Goal: Transaction & Acquisition: Book appointment/travel/reservation

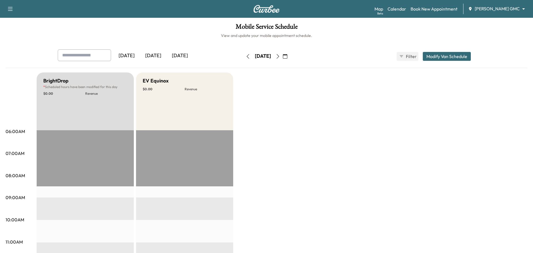
click at [351, 6] on body "Support Log Out Map Beta Calendar Book New Appointment [PERSON_NAME] GMC ******…" at bounding box center [266, 126] width 533 height 253
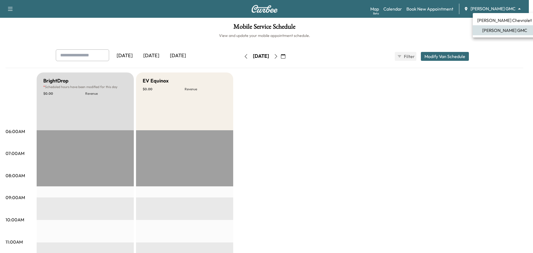
click at [293, 57] on div at bounding box center [266, 126] width 533 height 253
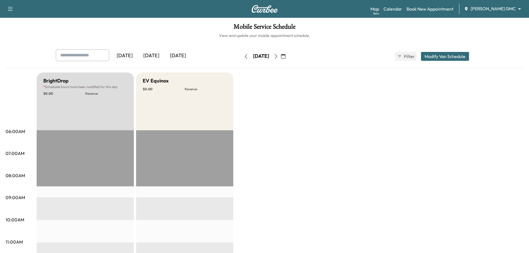
click at [277, 57] on icon "button" at bounding box center [276, 56] width 2 height 4
click at [281, 57] on button "button" at bounding box center [275, 56] width 9 height 9
click at [278, 57] on icon "button" at bounding box center [276, 56] width 4 height 4
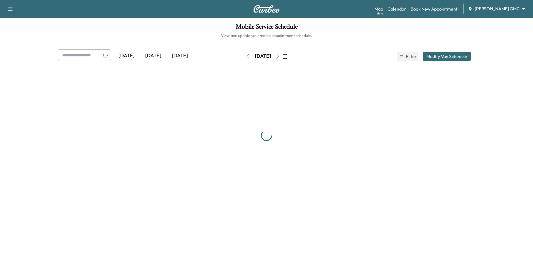
click at [283, 57] on button "button" at bounding box center [277, 56] width 9 height 9
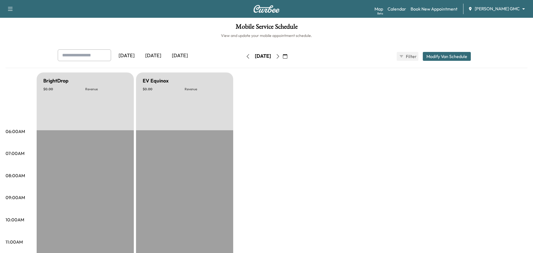
click at [280, 57] on icon "button" at bounding box center [278, 56] width 4 height 4
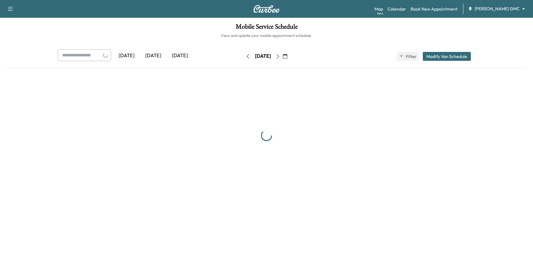
click at [280, 57] on icon "button" at bounding box center [278, 56] width 4 height 4
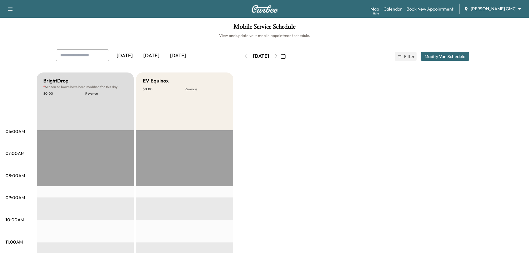
click at [277, 57] on icon "button" at bounding box center [276, 56] width 2 height 4
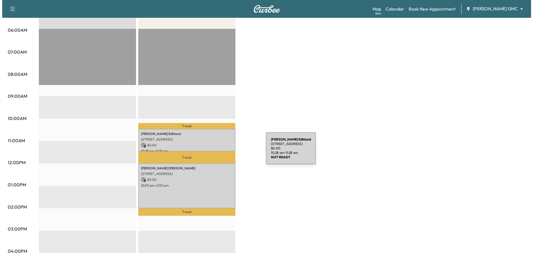
scroll to position [111, 0]
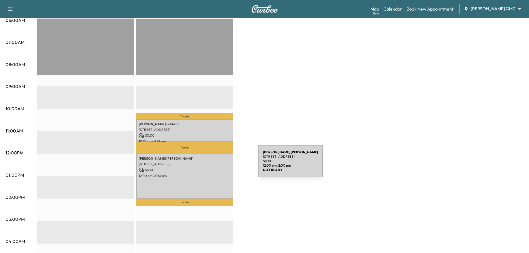
click at [214, 167] on p "$ 0.00" at bounding box center [185, 169] width 92 height 5
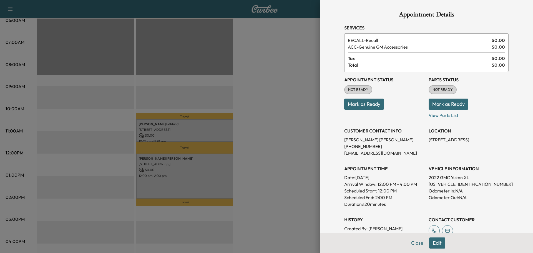
click at [351, 175] on button "Edit" at bounding box center [437, 242] width 16 height 11
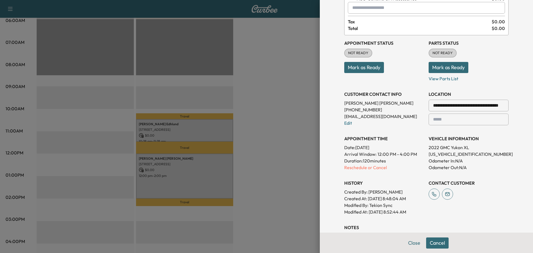
scroll to position [56, 0]
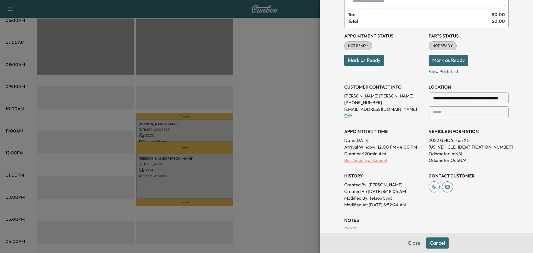
click at [351, 159] on p "Reschedule or Cancel" at bounding box center [384, 160] width 80 height 7
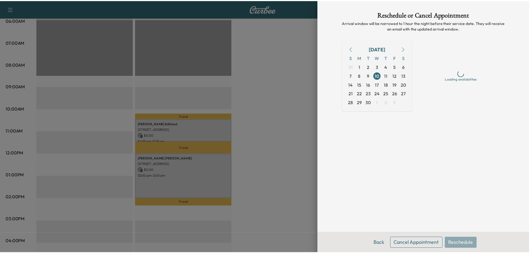
scroll to position [0, 0]
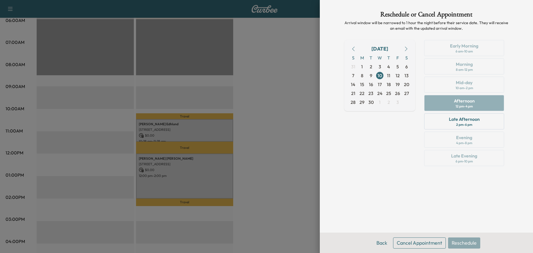
click at [351, 175] on button "Cancel Appointment" at bounding box center [419, 242] width 53 height 11
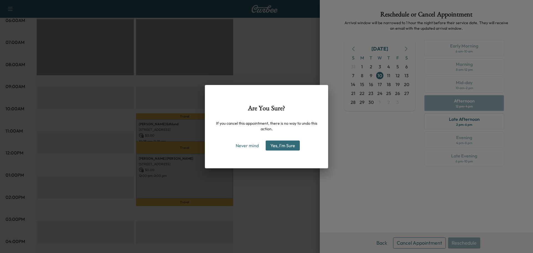
click at [280, 144] on button "Yes, I'm Sure" at bounding box center [283, 145] width 34 height 10
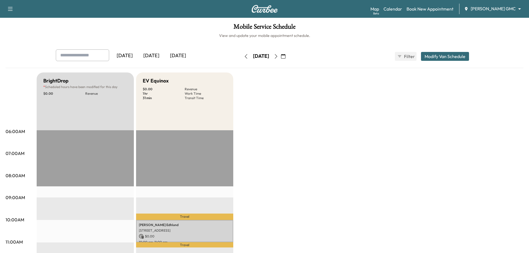
click at [351, 9] on body "Support Log Out Map Beta Calendar Book New Appointment [PERSON_NAME] GMC ******…" at bounding box center [264, 126] width 529 height 253
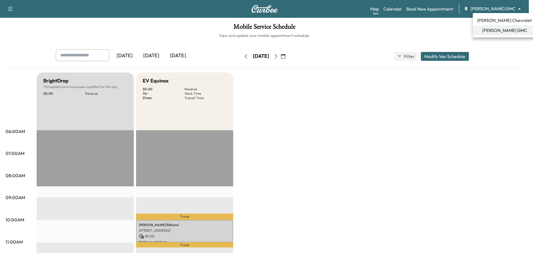
click at [351, 24] on li "[PERSON_NAME] Chevrolet" at bounding box center [505, 20] width 64 height 10
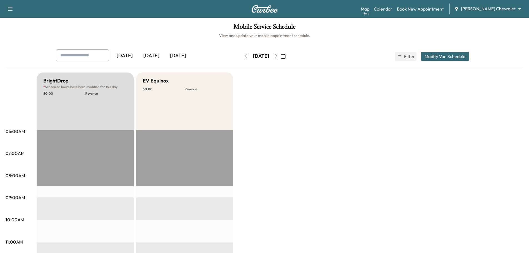
click at [351, 7] on body "Support Log Out Map Beta Calendar Book New Appointment [PERSON_NAME] Chevrolet …" at bounding box center [264, 126] width 529 height 253
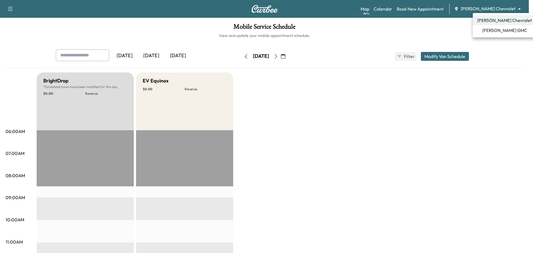
click at [351, 30] on span "[PERSON_NAME] GMC" at bounding box center [504, 30] width 45 height 7
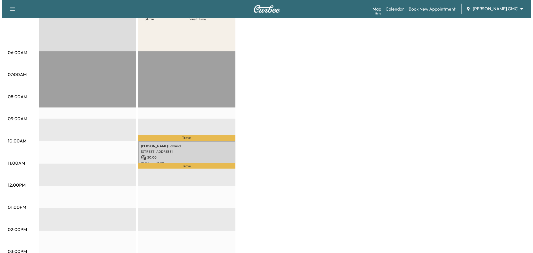
scroll to position [83, 0]
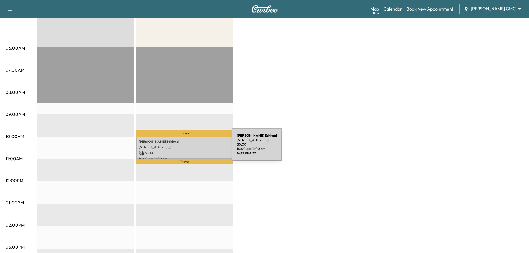
click at [190, 148] on p "[STREET_ADDRESS]" at bounding box center [185, 147] width 92 height 4
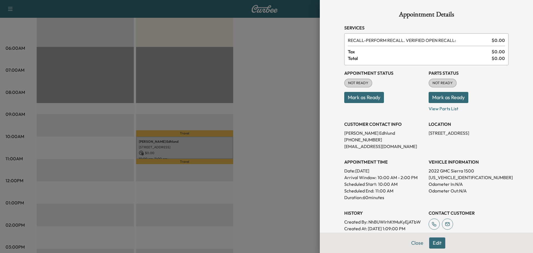
click at [351, 171] on p "2022 GMC Sierra 1500" at bounding box center [469, 170] width 80 height 7
click at [351, 175] on p "[US_VEHICLE_IDENTIFICATION_NUMBER]" at bounding box center [469, 177] width 80 height 7
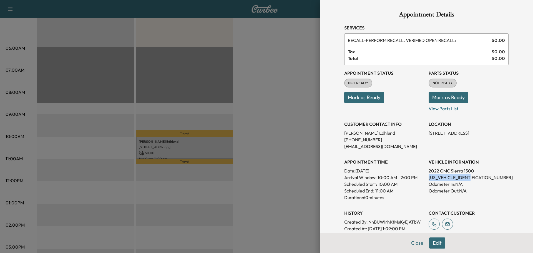
click at [351, 175] on p "[US_VEHICLE_IDENTIFICATION_NUMBER]" at bounding box center [469, 177] width 80 height 7
copy p "[US_VEHICLE_IDENTIFICATION_NUMBER]"
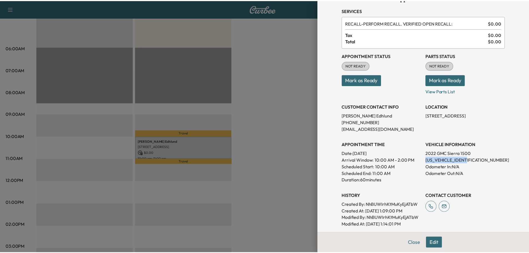
scroll to position [10, 0]
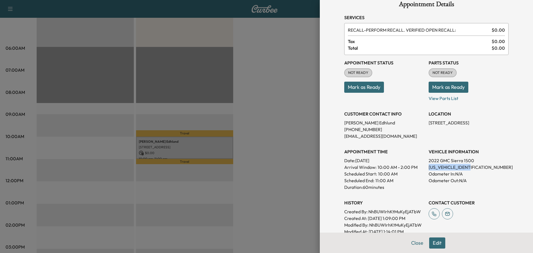
click at [351, 175] on button "Edit" at bounding box center [437, 242] width 16 height 11
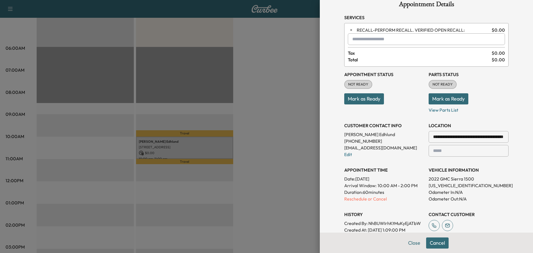
click at [351, 40] on input "text" at bounding box center [426, 39] width 157 height 12
type input "*"
click at [338, 56] on div "**********" at bounding box center [427, 163] width 178 height 346
click at [351, 175] on button "Close" at bounding box center [413, 242] width 19 height 11
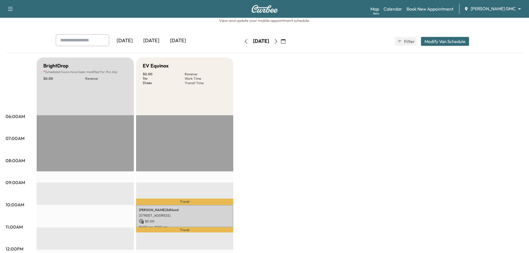
scroll to position [56, 0]
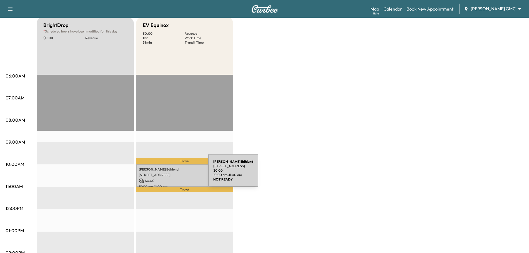
click at [167, 173] on p "[STREET_ADDRESS]" at bounding box center [185, 175] width 92 height 4
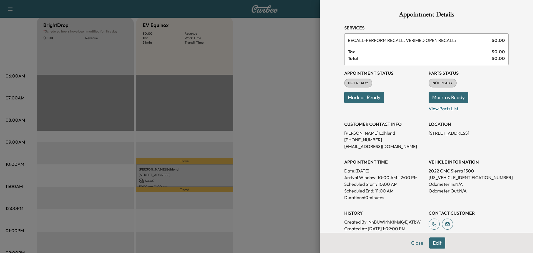
click at [351, 175] on p "[US_VEHICLE_IDENTIFICATION_NUMBER]" at bounding box center [469, 177] width 80 height 7
click at [279, 116] on div at bounding box center [266, 126] width 533 height 253
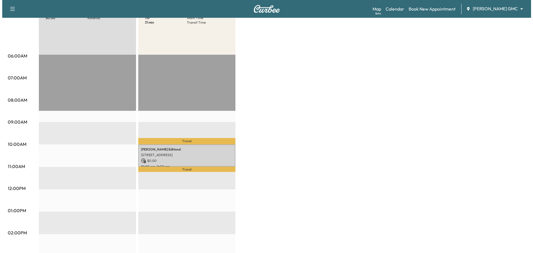
scroll to position [83, 0]
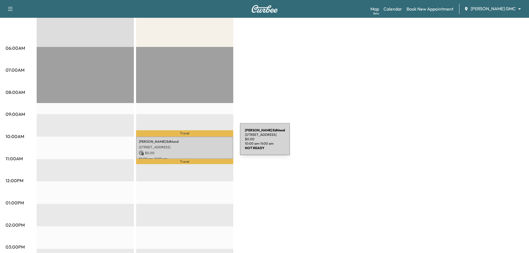
click at [198, 142] on p "[PERSON_NAME]" at bounding box center [185, 141] width 92 height 4
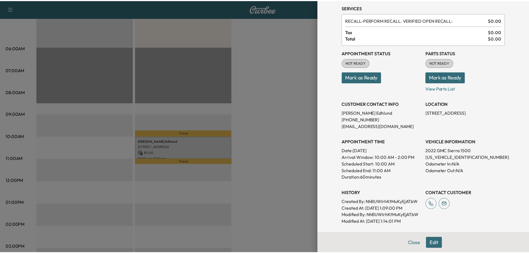
scroll to position [10, 0]
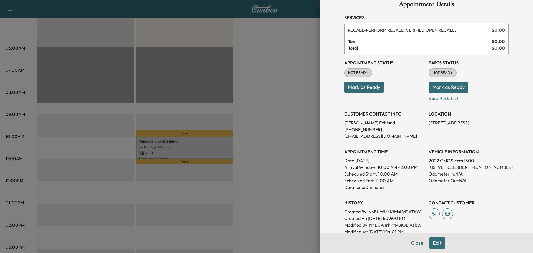
click at [351, 175] on button "Close" at bounding box center [416, 242] width 19 height 11
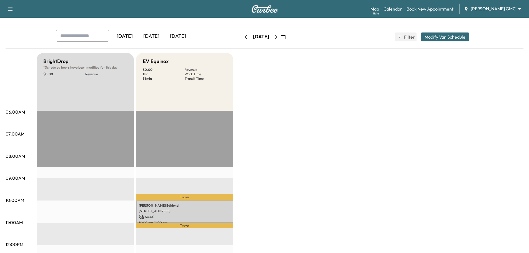
scroll to position [0, 0]
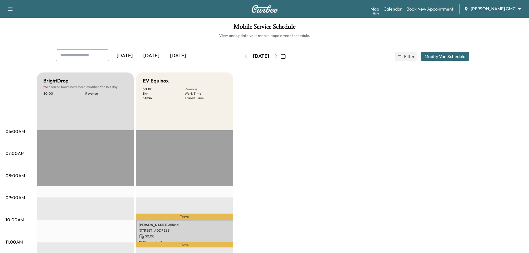
click at [244, 56] on icon "button" at bounding box center [246, 56] width 4 height 4
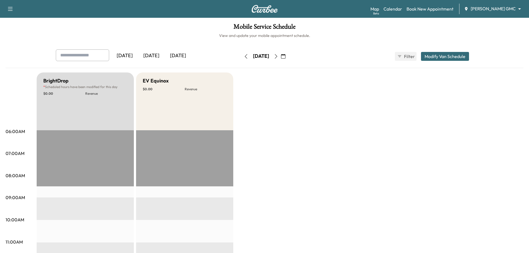
click at [241, 57] on button "button" at bounding box center [245, 56] width 9 height 9
click at [244, 57] on icon "button" at bounding box center [246, 56] width 4 height 4
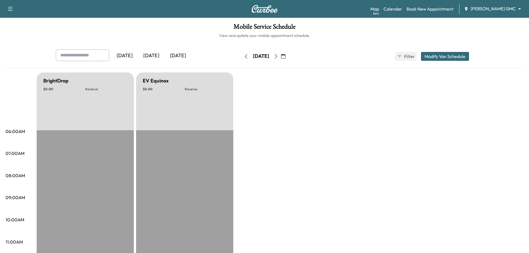
click at [244, 57] on icon "button" at bounding box center [246, 56] width 4 height 4
click at [241, 57] on button "button" at bounding box center [245, 56] width 9 height 9
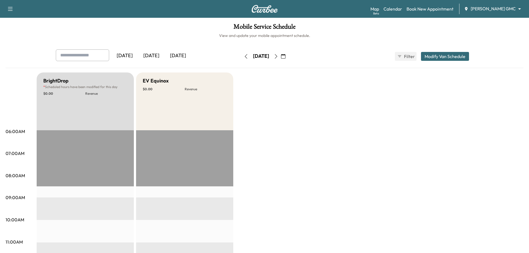
click at [244, 57] on icon "button" at bounding box center [246, 56] width 4 height 4
click at [241, 57] on button "button" at bounding box center [245, 56] width 9 height 9
click at [241, 57] on div "[DATE]" at bounding box center [260, 56] width 39 height 9
click at [244, 56] on icon "button" at bounding box center [246, 56] width 4 height 4
click at [241, 56] on button "button" at bounding box center [245, 56] width 9 height 9
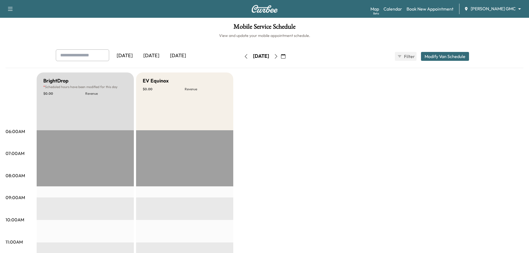
click at [351, 9] on body "Support Log Out Map Beta Calendar Book New Appointment [PERSON_NAME] GMC ******…" at bounding box center [264, 126] width 529 height 253
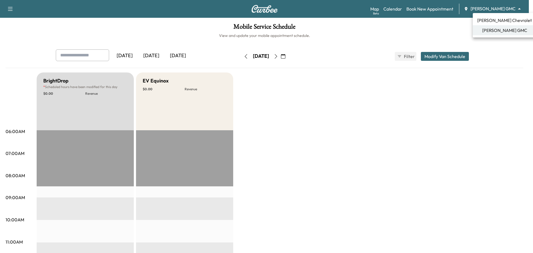
click at [351, 20] on span "[PERSON_NAME] Chevrolet" at bounding box center [504, 20] width 55 height 7
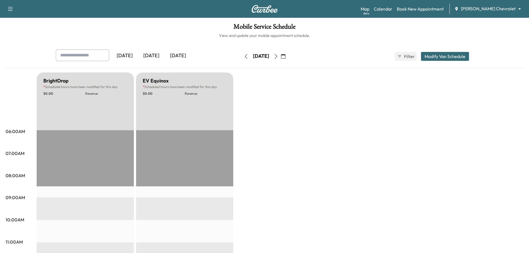
click at [278, 54] on icon "button" at bounding box center [276, 56] width 4 height 4
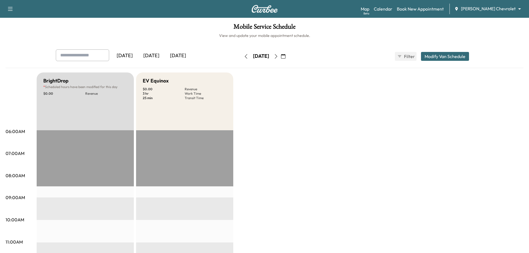
click at [278, 54] on icon "button" at bounding box center [276, 56] width 4 height 4
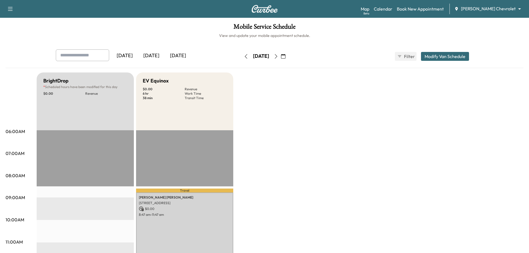
click at [241, 53] on button "button" at bounding box center [245, 56] width 9 height 9
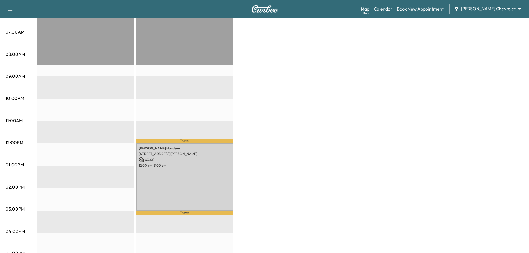
scroll to position [139, 0]
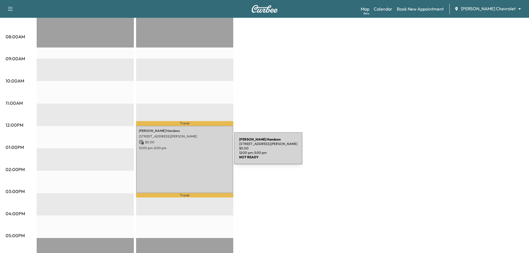
click at [162, 149] on div "[PERSON_NAME] [STREET_ADDRESS][PERSON_NAME] $ 0.00 12:00 pm - 3:00 pm" at bounding box center [184, 159] width 97 height 67
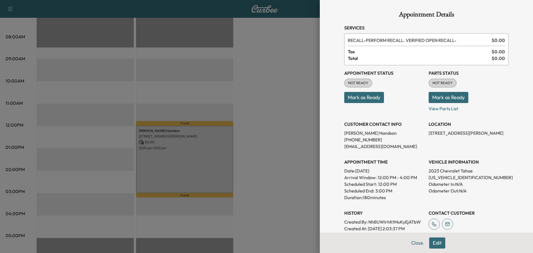
click at [351, 175] on p "[US_VEHICLE_IDENTIFICATION_NUMBER]" at bounding box center [469, 177] width 80 height 7
copy p "[US_VEHICLE_IDENTIFICATION_NUMBER]"
click at [265, 126] on div at bounding box center [266, 126] width 533 height 253
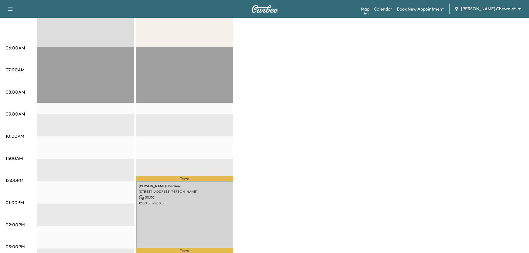
scroll to position [83, 0]
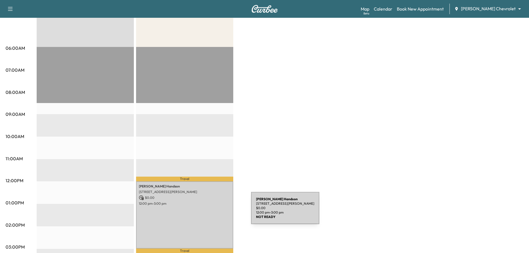
click at [208, 175] on div "[PERSON_NAME] [STREET_ADDRESS][PERSON_NAME] $ 0.00 12:00 pm - 3:00 pm" at bounding box center [184, 214] width 97 height 67
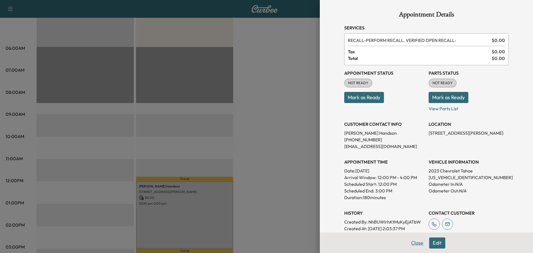
click at [351, 175] on button "Close" at bounding box center [416, 242] width 19 height 11
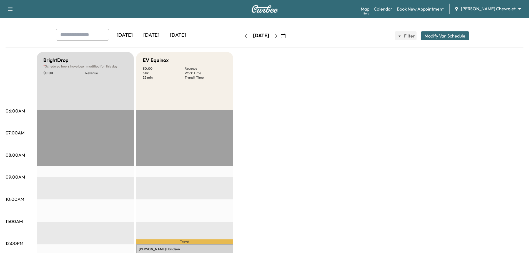
scroll to position [0, 0]
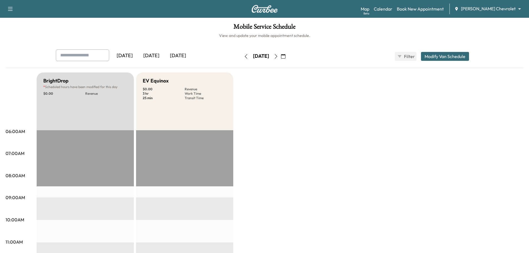
click at [278, 57] on icon "button" at bounding box center [276, 56] width 4 height 4
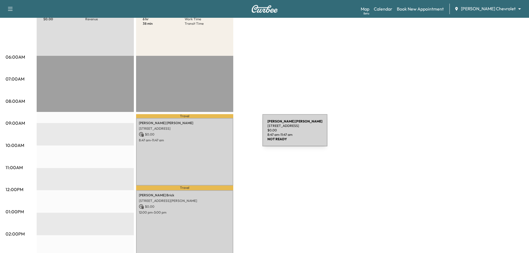
scroll to position [83, 0]
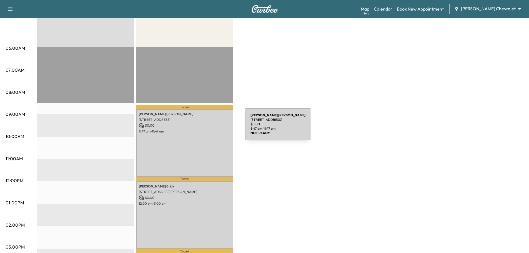
click at [204, 127] on div "[PERSON_NAME] [STREET_ADDRESS] $ 0.00 8:47 am - 11:47 am" at bounding box center [184, 142] width 97 height 67
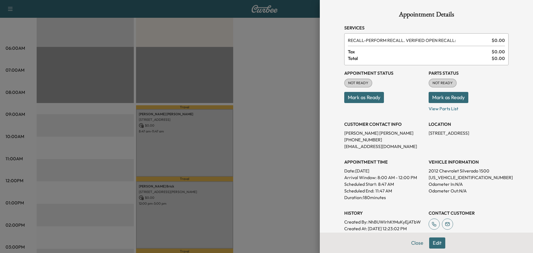
click at [351, 175] on p "[US_VEHICLE_IDENTIFICATION_NUMBER]" at bounding box center [469, 177] width 80 height 7
copy p "[US_VEHICLE_IDENTIFICATION_NUMBER]"
click at [288, 108] on div at bounding box center [266, 126] width 533 height 253
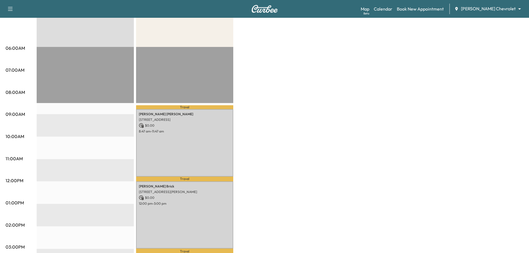
click at [288, 108] on div "BrightDrop * Scheduled hours have been modified for this day $ 0.00 Revenue EST…" at bounding box center [280, 197] width 487 height 416
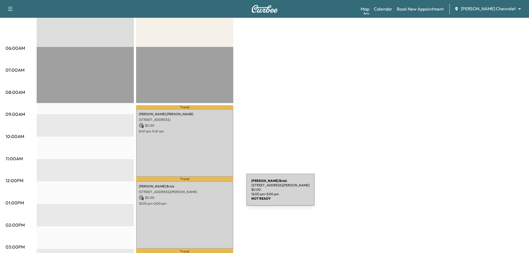
click at [205, 175] on div "[PERSON_NAME] [STREET_ADDRESS][PERSON_NAME][PERSON_NAME] $ 0.00 12:00 pm - 3:00…" at bounding box center [184, 214] width 97 height 67
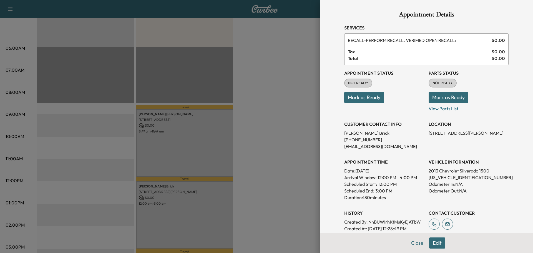
click at [291, 128] on div at bounding box center [266, 126] width 533 height 253
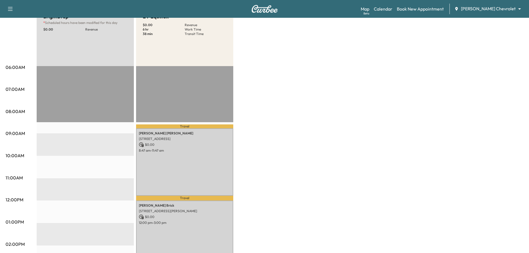
scroll to position [0, 0]
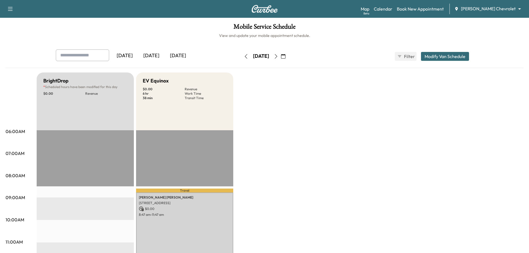
click at [278, 57] on icon "button" at bounding box center [276, 56] width 4 height 4
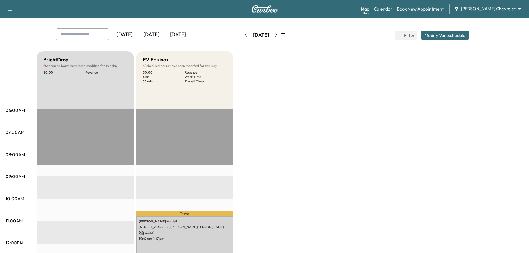
scroll to position [83, 0]
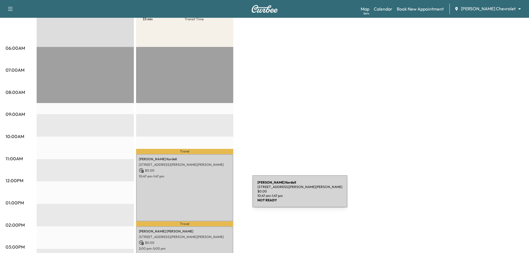
click at [211, 175] on div "[PERSON_NAME] [STREET_ADDRESS][PERSON_NAME][PERSON_NAME] $ 0.00 10:47 am - 1:47…" at bounding box center [184, 187] width 97 height 67
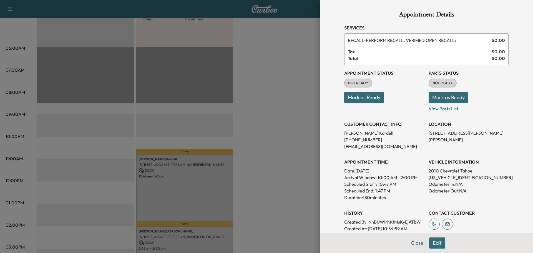
click at [351, 175] on button "Close" at bounding box center [416, 242] width 19 height 11
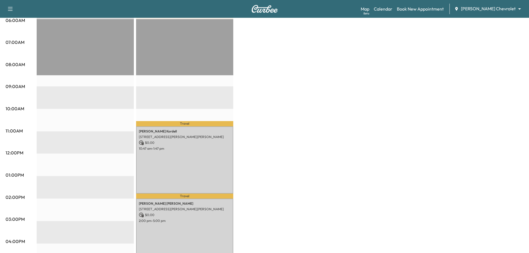
scroll to position [139, 0]
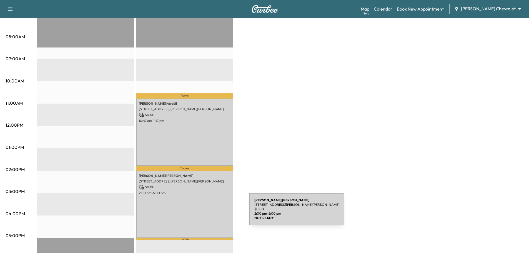
click at [209, 175] on div "[PERSON_NAME] [STREET_ADDRESS][PERSON_NAME][PERSON_NAME] $ 0.00 2:00 pm - 5:00 …" at bounding box center [184, 204] width 97 height 67
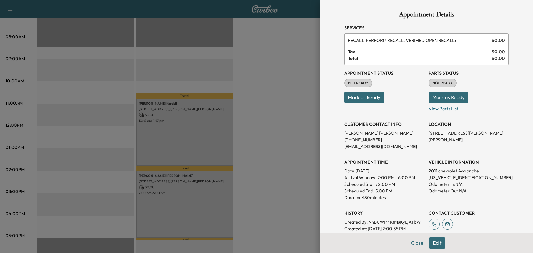
click at [351, 175] on p "[US_VEHICLE_IDENTIFICATION_NUMBER]" at bounding box center [469, 177] width 80 height 7
copy p "[US_VEHICLE_IDENTIFICATION_NUMBER]"
drag, startPoint x: 417, startPoint y: 244, endPoint x: 411, endPoint y: 241, distance: 6.7
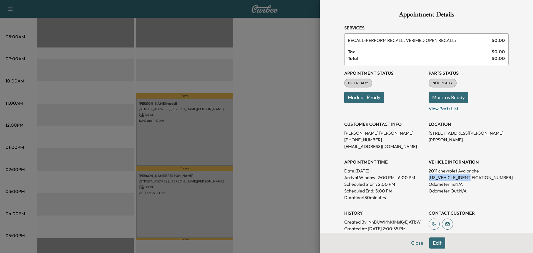
click at [351, 175] on button "Close" at bounding box center [416, 242] width 19 height 11
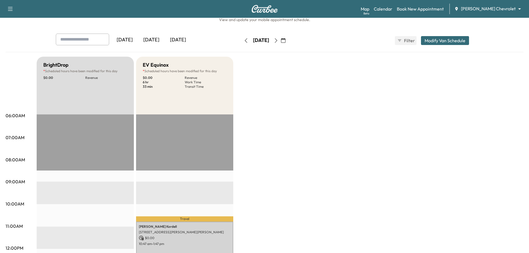
scroll to position [0, 0]
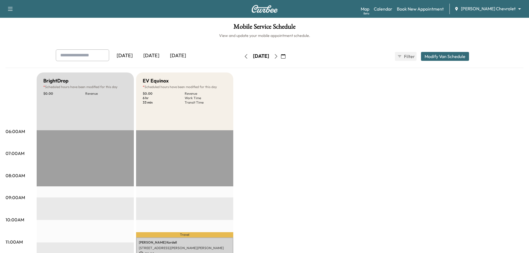
click at [278, 56] on icon "button" at bounding box center [276, 56] width 4 height 4
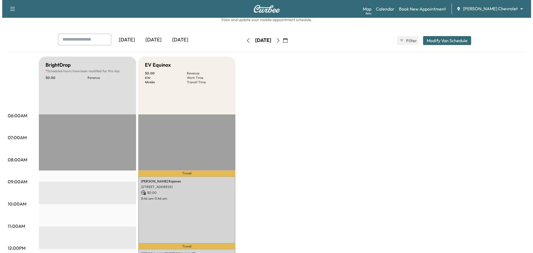
scroll to position [56, 0]
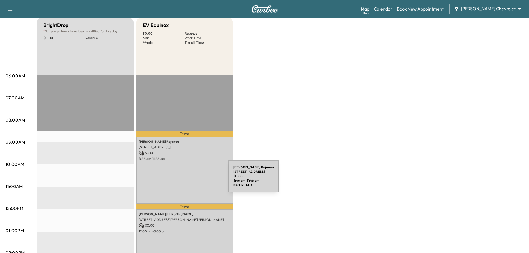
click at [185, 175] on div "[PERSON_NAME] [STREET_ADDRESS] $ 0.00 8:46 am - 11:46 am" at bounding box center [184, 170] width 97 height 67
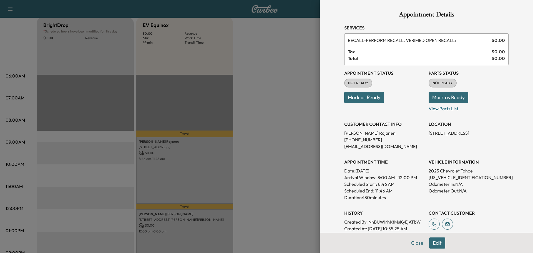
click at [351, 175] on p "[US_VEHICLE_IDENTIFICATION_NUMBER]" at bounding box center [469, 177] width 80 height 7
copy p "[US_VEHICLE_IDENTIFICATION_NUMBER]"
click at [351, 175] on button "Edit" at bounding box center [437, 242] width 16 height 11
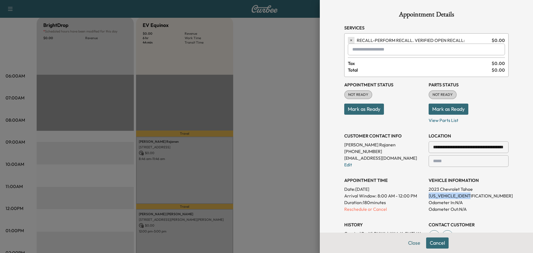
click at [349, 42] on icon "button" at bounding box center [351, 40] width 4 height 4
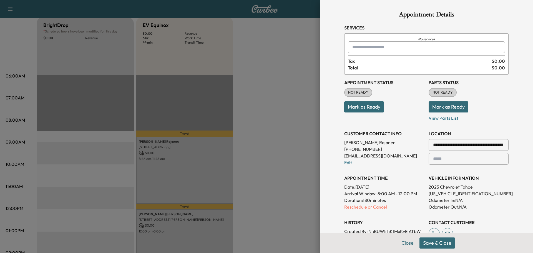
click at [351, 43] on input "text" at bounding box center [426, 47] width 157 height 12
type input "*"
click at [351, 61] on p "ACC - Genuine GM Accessories" at bounding box center [408, 62] width 124 height 8
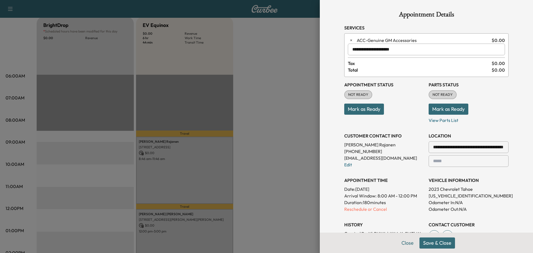
type input "**********"
click at [351, 175] on button "Save & Close" at bounding box center [437, 242] width 36 height 11
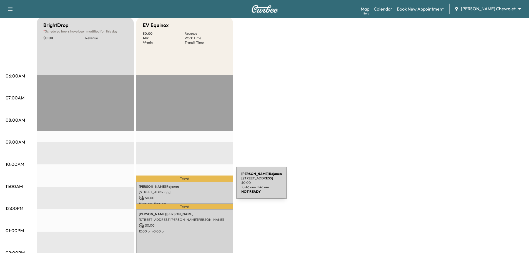
click at [195, 175] on p "[PERSON_NAME]" at bounding box center [185, 186] width 92 height 4
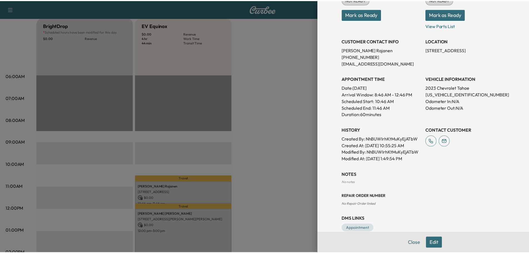
scroll to position [83, 0]
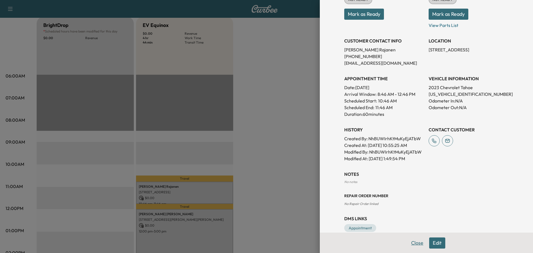
click at [351, 175] on button "Close" at bounding box center [416, 242] width 19 height 11
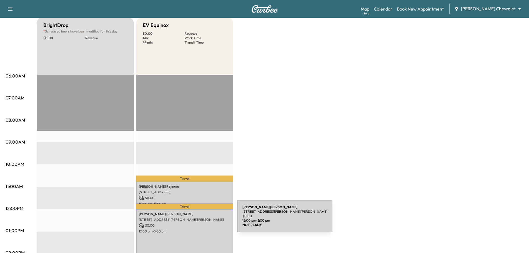
click at [195, 175] on p "[STREET_ADDRESS][PERSON_NAME][PERSON_NAME]" at bounding box center [185, 219] width 92 height 4
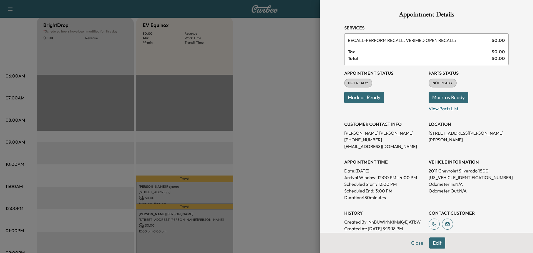
click at [351, 175] on button "Edit" at bounding box center [437, 242] width 16 height 11
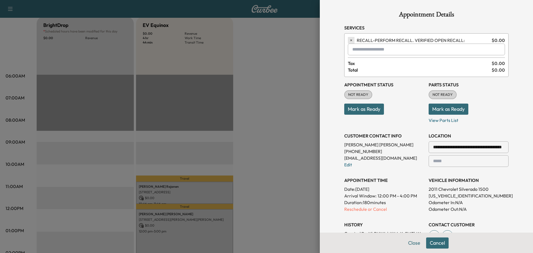
click at [350, 41] on icon "button" at bounding box center [351, 40] width 2 height 2
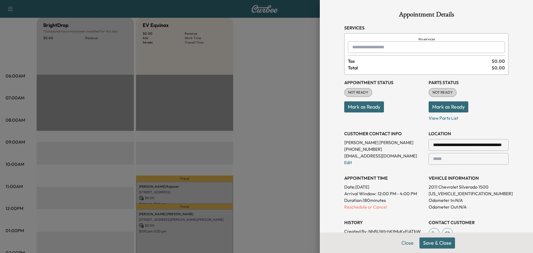
click at [351, 47] on input "text" at bounding box center [426, 47] width 157 height 12
type input "*"
click at [351, 58] on p "ACC - Genuine GM Accessories" at bounding box center [408, 62] width 124 height 8
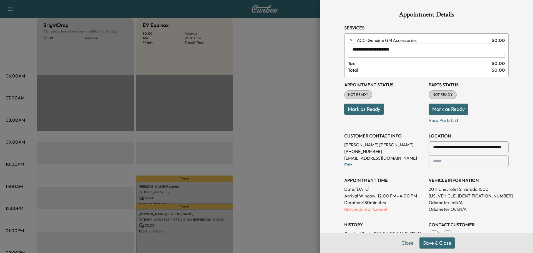
type input "**********"
click at [351, 175] on button "Save & Close" at bounding box center [437, 242] width 36 height 11
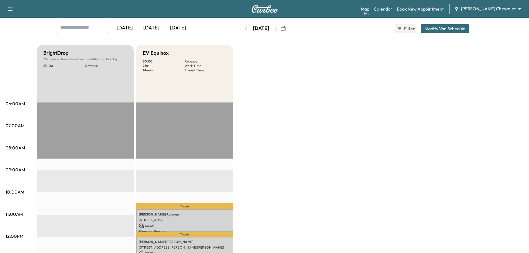
scroll to position [56, 0]
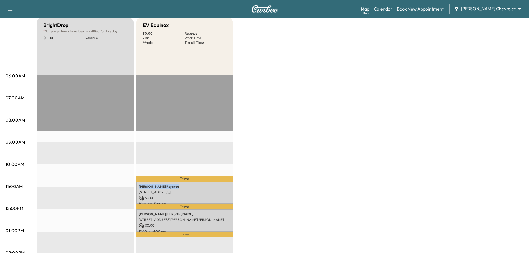
drag, startPoint x: 193, startPoint y: 182, endPoint x: 191, endPoint y: 157, distance: 24.5
click at [191, 157] on div "Travel [PERSON_NAME] [STREET_ADDRESS] $ 0.00 10:46 am - 11:46 am Travel [PERSON…" at bounding box center [184, 254] width 97 height 359
click at [324, 147] on div "BrightDrop * Scheduled hours have been modified for this day $ 0.00 Revenue EST…" at bounding box center [280, 225] width 487 height 416
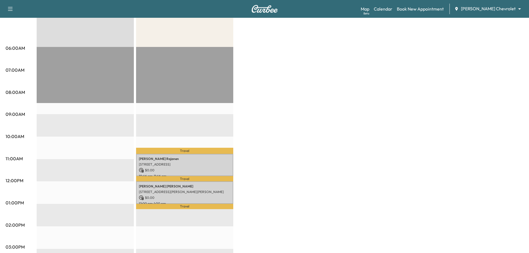
scroll to position [0, 0]
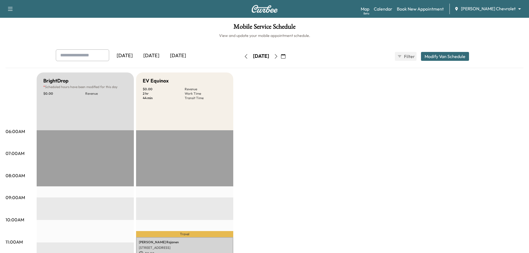
click at [281, 55] on button "button" at bounding box center [275, 56] width 9 height 9
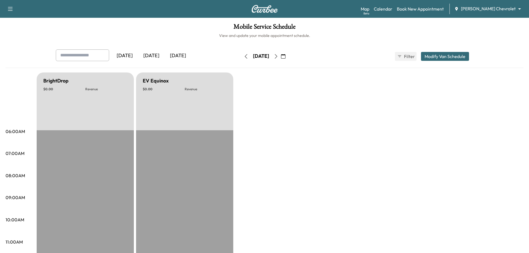
click at [281, 56] on button "button" at bounding box center [275, 56] width 9 height 9
click at [277, 56] on icon "button" at bounding box center [276, 56] width 2 height 4
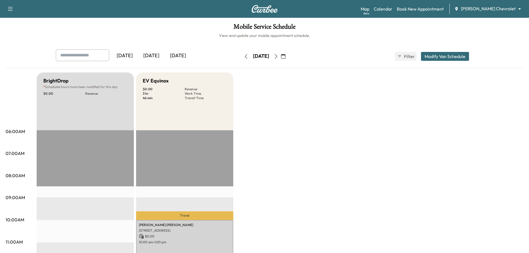
click at [244, 56] on icon "button" at bounding box center [246, 56] width 4 height 4
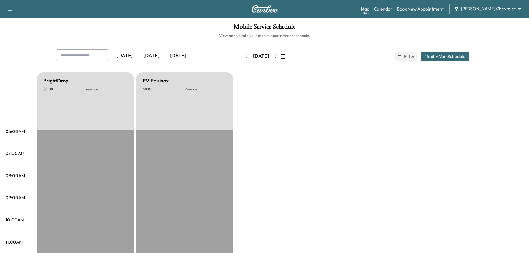
click at [244, 56] on icon "button" at bounding box center [246, 56] width 4 height 4
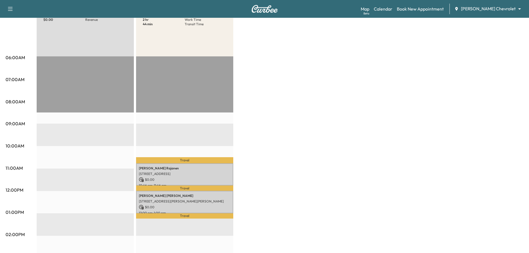
scroll to position [83, 0]
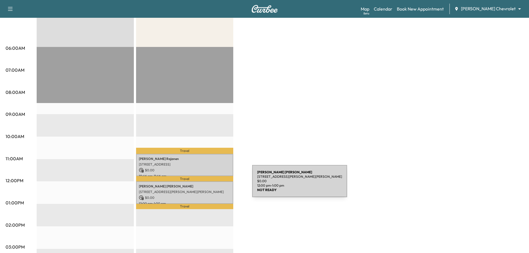
click at [210, 175] on p "[PERSON_NAME]" at bounding box center [185, 186] width 92 height 4
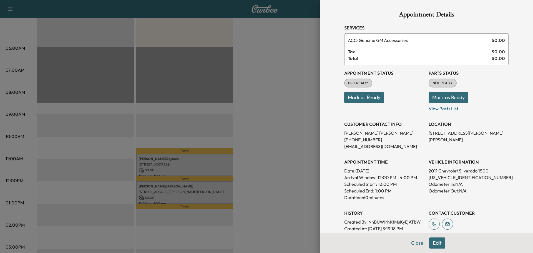
click at [351, 175] on p "[US_VEHICLE_IDENTIFICATION_NUMBER]" at bounding box center [469, 177] width 80 height 7
copy p "[US_VEHICLE_IDENTIFICATION_NUMBER]"
click at [351, 175] on button "Close" at bounding box center [416, 242] width 19 height 11
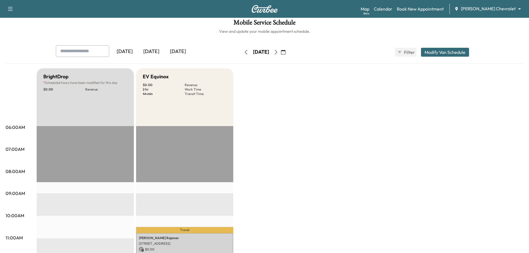
scroll to position [0, 0]
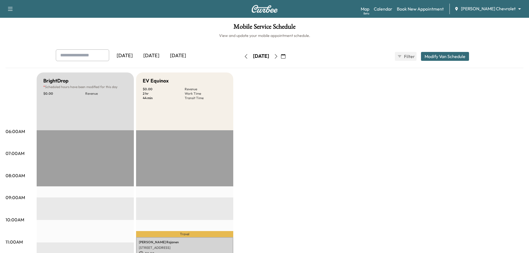
click at [278, 56] on icon "button" at bounding box center [276, 56] width 4 height 4
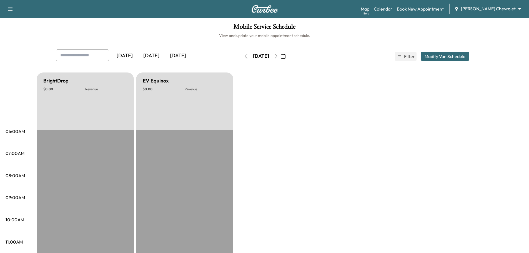
click at [278, 56] on icon "button" at bounding box center [276, 56] width 4 height 4
click at [281, 54] on button "button" at bounding box center [275, 56] width 9 height 9
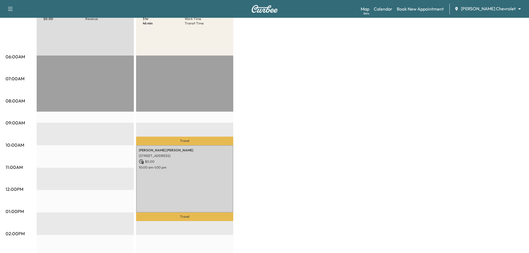
scroll to position [83, 0]
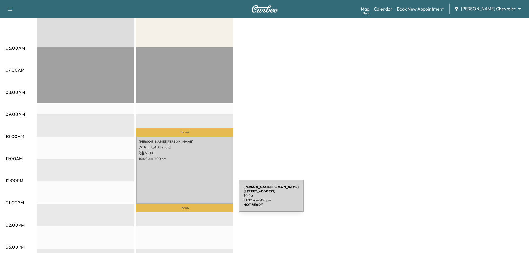
click at [198, 175] on div "[PERSON_NAME] [STREET_ADDRESS] $ 0.00 10:00 am - 1:00 pm" at bounding box center [184, 170] width 97 height 67
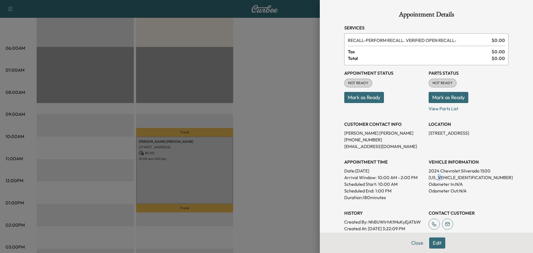
click at [351, 175] on p "[US_VEHICLE_IDENTIFICATION_NUMBER]" at bounding box center [469, 177] width 80 height 7
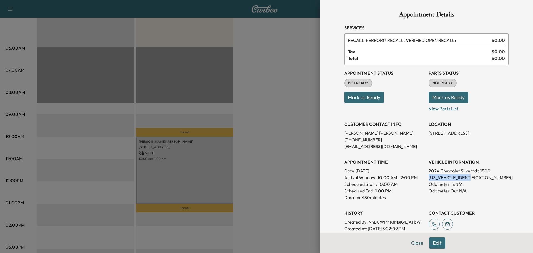
copy p "[US_VEHICLE_IDENTIFICATION_NUMBER]"
click at [245, 149] on div at bounding box center [266, 126] width 533 height 253
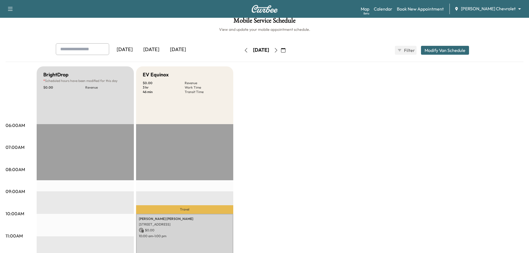
scroll to position [0, 0]
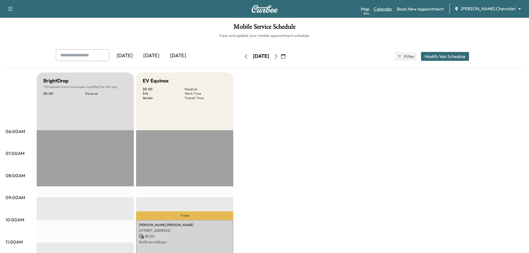
click at [351, 9] on link "Calendar" at bounding box center [383, 9] width 19 height 7
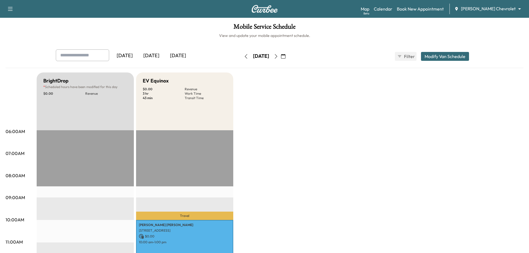
click at [278, 56] on icon "button" at bounding box center [276, 56] width 4 height 4
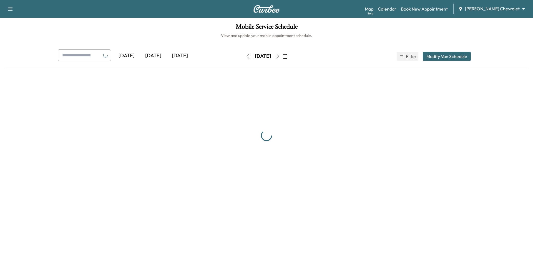
click at [283, 56] on button "button" at bounding box center [277, 56] width 9 height 9
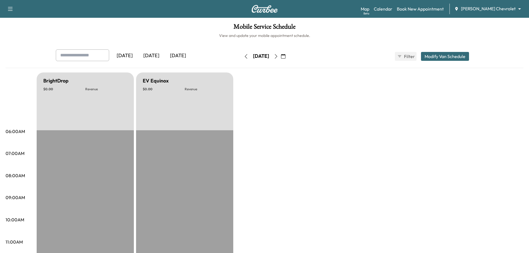
click at [278, 56] on icon "button" at bounding box center [276, 56] width 4 height 4
click at [283, 56] on div "[DATE]" at bounding box center [262, 56] width 39 height 9
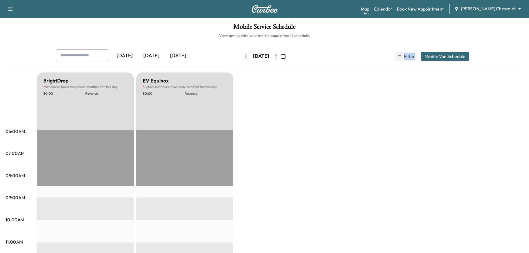
click at [281, 56] on button "button" at bounding box center [275, 56] width 9 height 9
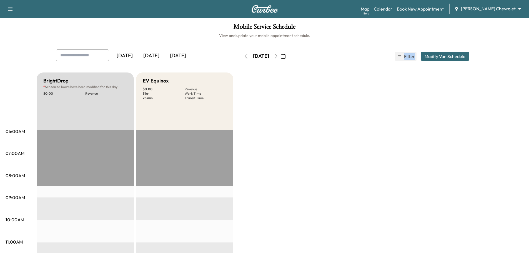
click at [351, 10] on link "Book New Appointment" at bounding box center [420, 9] width 47 height 7
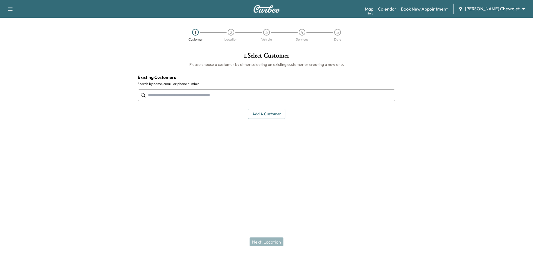
click at [177, 99] on input "text" at bounding box center [267, 95] width 258 height 12
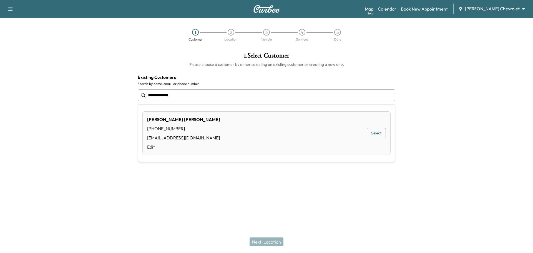
click at [197, 125] on div "[PERSON_NAME] [PHONE_NUMBER] [EMAIL_ADDRESS][DOMAIN_NAME] Edit Select" at bounding box center [266, 133] width 248 height 44
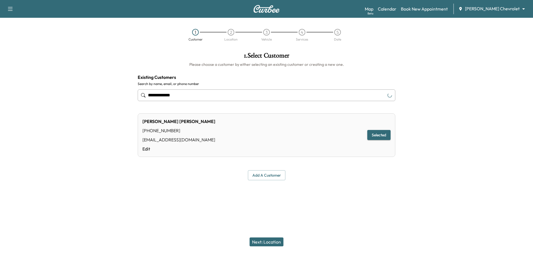
type input "**********"
click at [351, 139] on button "Selected" at bounding box center [378, 135] width 23 height 10
click at [266, 175] on button "Next: Location" at bounding box center [267, 241] width 34 height 9
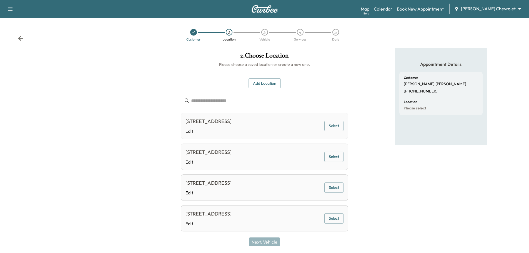
click at [26, 39] on div "Customer 2 Location 3 Vehicle 4 Services 5 Date" at bounding box center [264, 35] width 529 height 26
click at [17, 37] on div "Customer 2 Location 3 Vehicle 4 Services 5 Date" at bounding box center [264, 35] width 529 height 26
click at [17, 36] on div "Customer 2 Location 3 Vehicle 4 Services 5 Date" at bounding box center [264, 35] width 529 height 26
click at [18, 36] on div "Customer 2 Location 3 Vehicle 4 Services 5 Date" at bounding box center [264, 33] width 529 height 30
click at [19, 36] on icon at bounding box center [21, 39] width 6 height 6
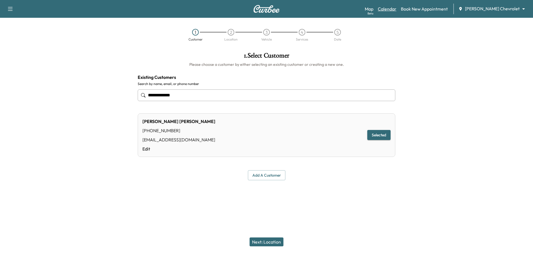
click at [351, 6] on link "Calendar" at bounding box center [387, 9] width 19 height 7
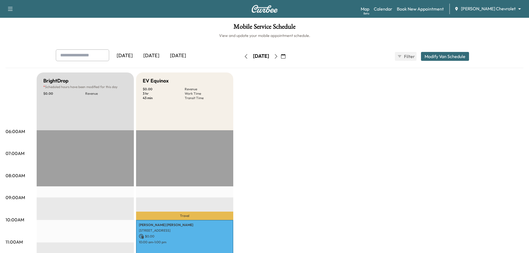
click at [277, 57] on icon "button" at bounding box center [276, 56] width 2 height 4
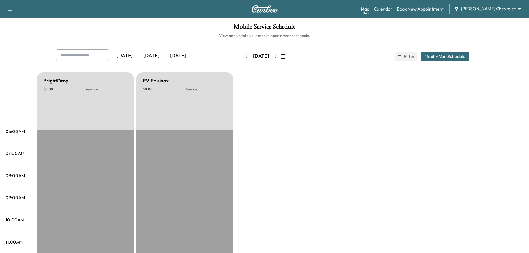
click at [281, 57] on button "button" at bounding box center [275, 56] width 9 height 9
click at [278, 57] on icon "button" at bounding box center [276, 56] width 4 height 4
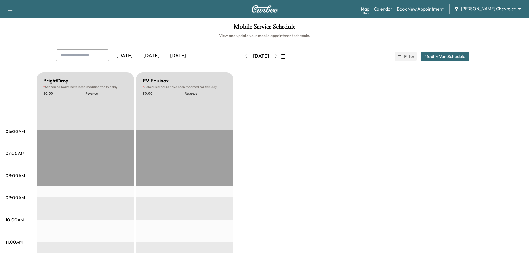
click at [281, 57] on button "button" at bounding box center [275, 56] width 9 height 9
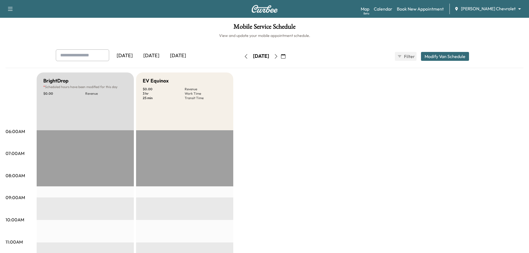
click at [278, 58] on icon "button" at bounding box center [276, 56] width 4 height 4
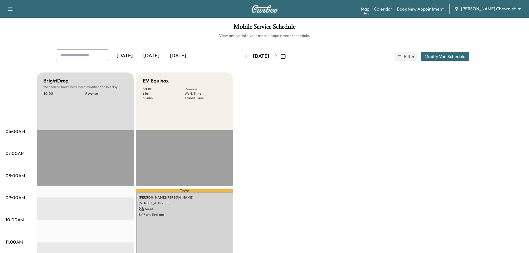
click at [278, 54] on icon "button" at bounding box center [276, 56] width 4 height 4
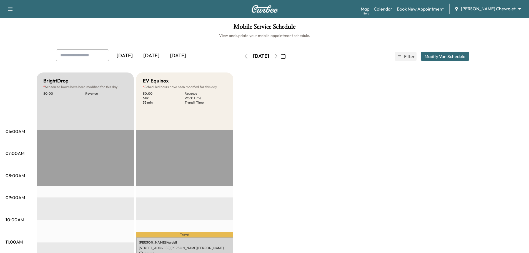
click at [277, 56] on icon "button" at bounding box center [276, 56] width 2 height 4
click at [351, 6] on link "Book New Appointment" at bounding box center [420, 9] width 47 height 7
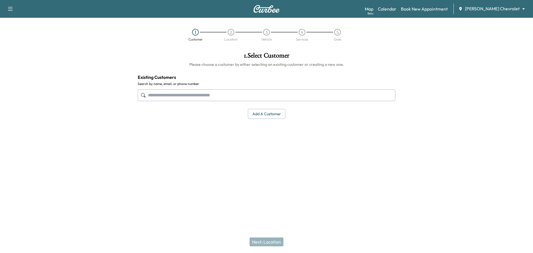
click at [240, 94] on input "text" at bounding box center [267, 95] width 258 height 12
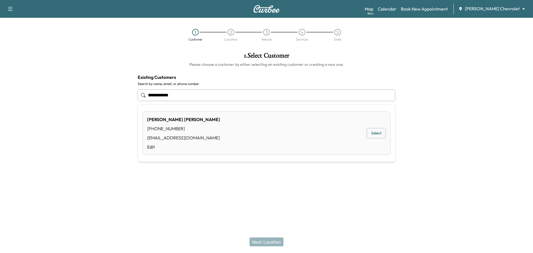
click at [351, 133] on button "Select" at bounding box center [376, 133] width 19 height 10
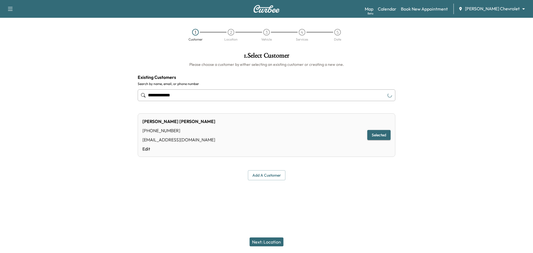
type input "**********"
click at [263, 175] on button "Next: Location" at bounding box center [267, 241] width 34 height 9
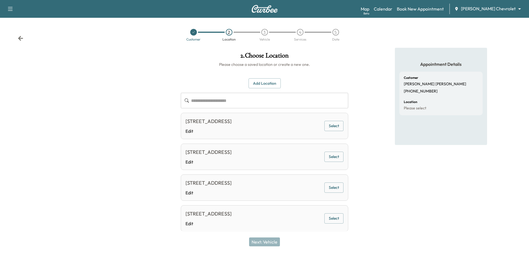
click at [258, 83] on button "Add Location" at bounding box center [264, 83] width 32 height 10
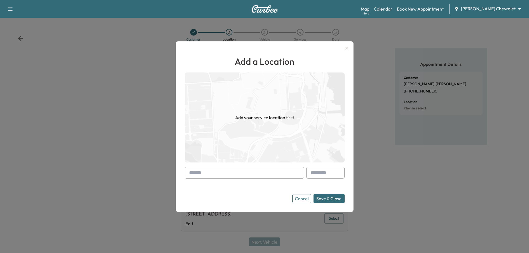
click at [227, 171] on input "text" at bounding box center [244, 173] width 119 height 12
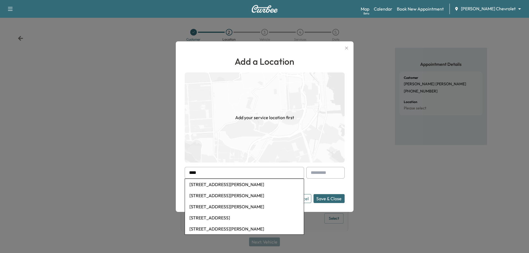
click at [229, 175] on li "[STREET_ADDRESS][PERSON_NAME]" at bounding box center [244, 184] width 119 height 11
type input "**********"
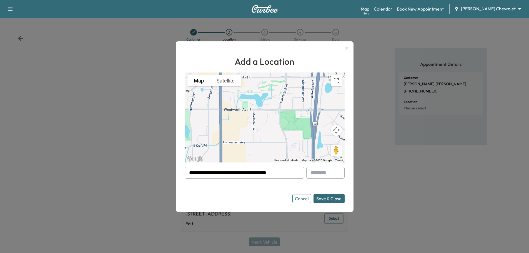
click at [337, 175] on button "Save & Close" at bounding box center [328, 198] width 31 height 9
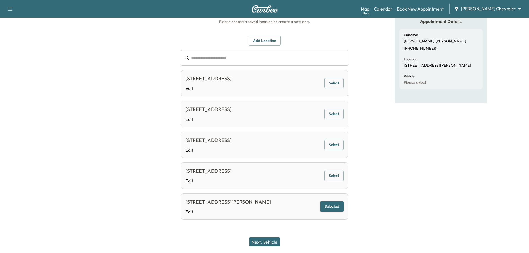
scroll to position [58, 0]
click at [266, 175] on button "Next: Vehicle" at bounding box center [264, 241] width 31 height 9
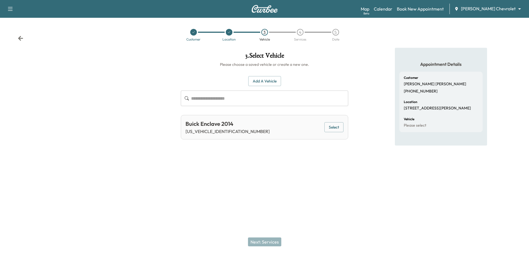
scroll to position [0, 0]
click at [335, 128] on button "Select" at bounding box center [336, 127] width 19 height 10
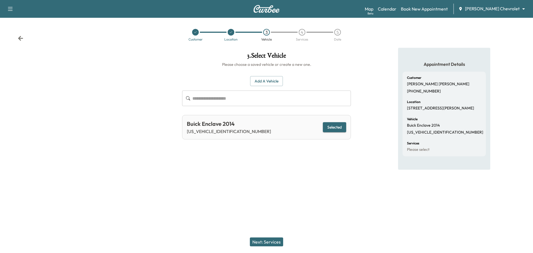
click at [266, 175] on button "Next: Services" at bounding box center [266, 241] width 33 height 9
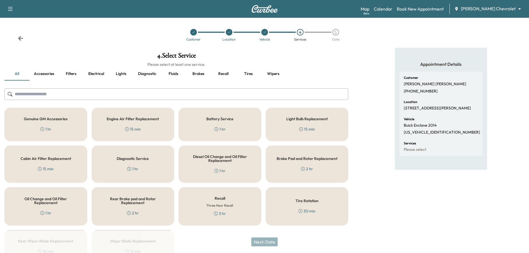
click at [62, 125] on div "Genuine GM Accessories 1 hr" at bounding box center [45, 124] width 83 height 33
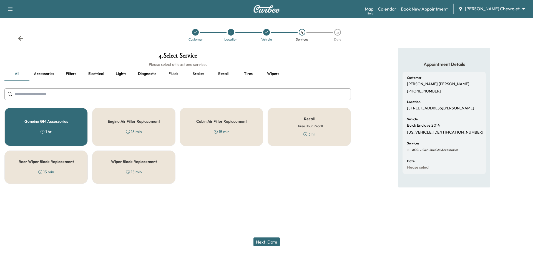
click at [271, 175] on button "Next: Date" at bounding box center [266, 241] width 26 height 9
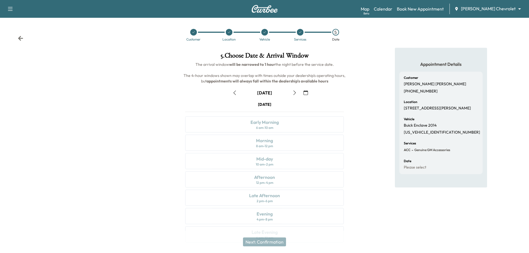
click at [304, 92] on icon "button" at bounding box center [305, 92] width 4 height 4
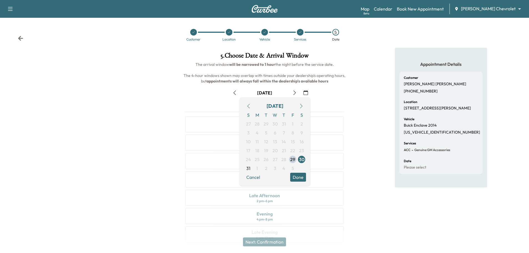
click at [300, 104] on icon "button" at bounding box center [301, 106] width 2 height 4
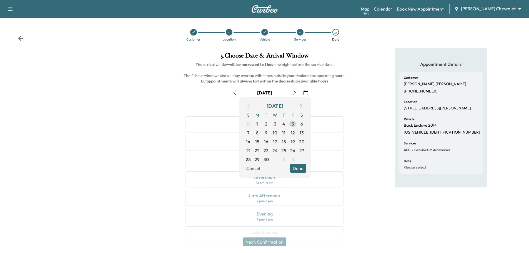
click at [291, 124] on span "5" at bounding box center [292, 123] width 2 height 7
click at [300, 168] on button "Done" at bounding box center [298, 168] width 16 height 9
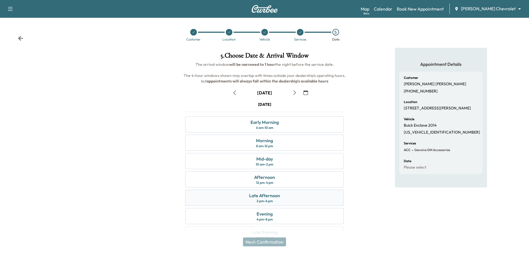
click at [282, 175] on div "Late Afternoon 2 pm - 6 pm" at bounding box center [264, 198] width 158 height 16
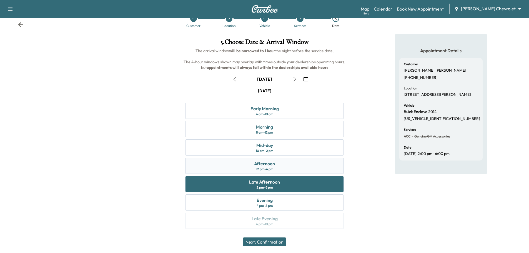
scroll to position [14, 0]
click at [268, 175] on button "Next: Confirmation" at bounding box center [264, 241] width 43 height 9
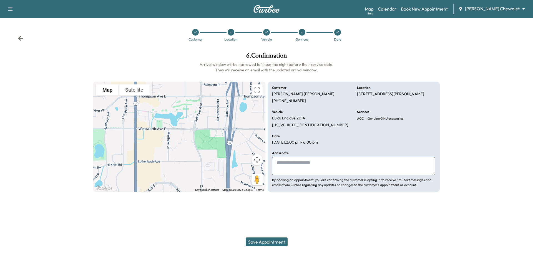
click at [270, 175] on button "Save Appointment" at bounding box center [267, 241] width 42 height 9
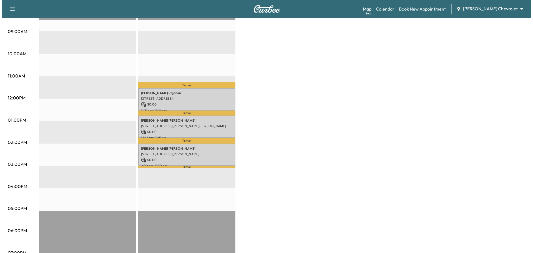
scroll to position [167, 0]
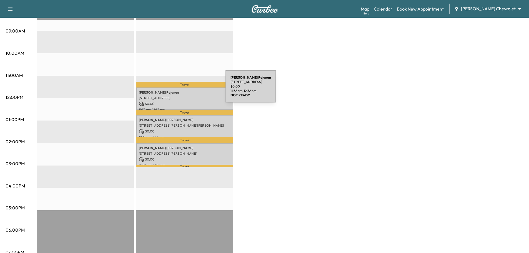
click at [184, 90] on p "[PERSON_NAME]" at bounding box center [185, 92] width 92 height 4
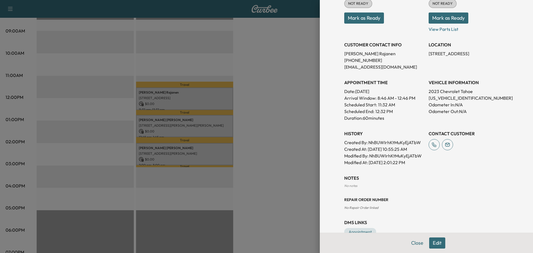
scroll to position [94, 0]
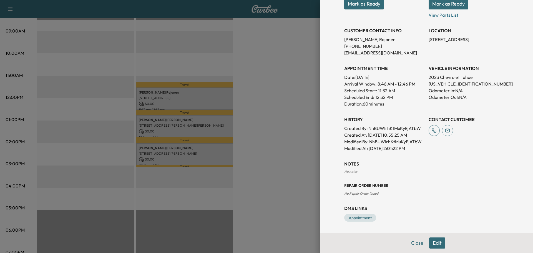
click at [270, 105] on div at bounding box center [266, 126] width 533 height 253
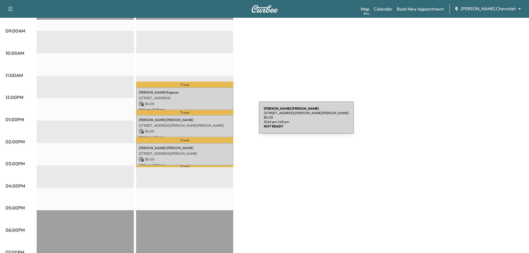
click at [217, 123] on p "[STREET_ADDRESS][PERSON_NAME][PERSON_NAME]" at bounding box center [185, 125] width 92 height 4
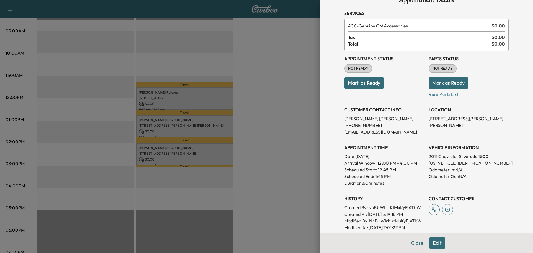
scroll to position [28, 0]
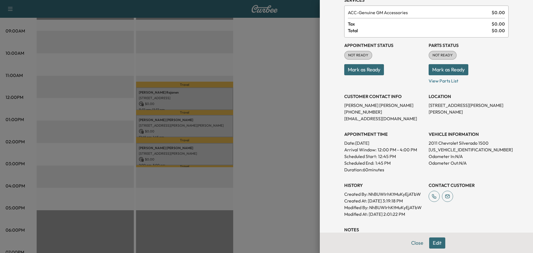
click at [241, 110] on div at bounding box center [266, 126] width 533 height 253
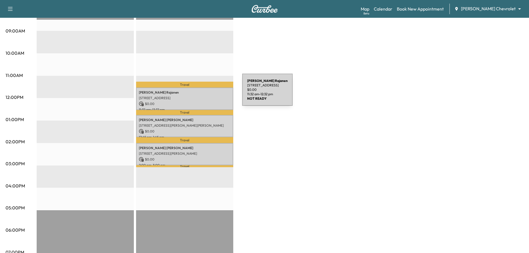
click at [199, 92] on p "[PERSON_NAME]" at bounding box center [185, 92] width 92 height 4
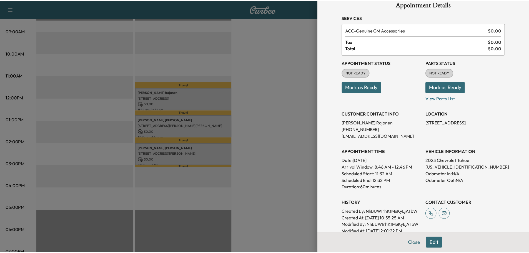
scroll to position [0, 0]
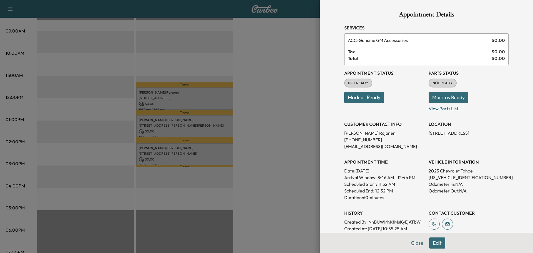
click at [351, 175] on button "Close" at bounding box center [416, 242] width 19 height 11
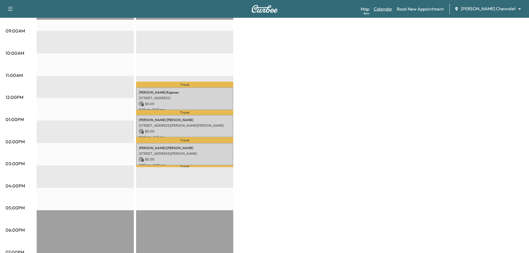
click at [351, 9] on link "Calendar" at bounding box center [383, 9] width 19 height 7
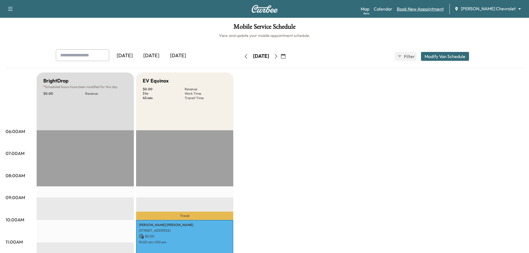
click at [351, 6] on link "Book New Appointment" at bounding box center [420, 9] width 47 height 7
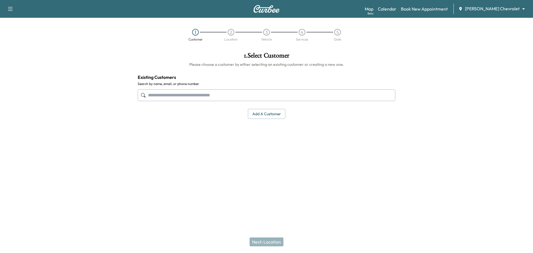
click at [229, 102] on div at bounding box center [267, 95] width 258 height 18
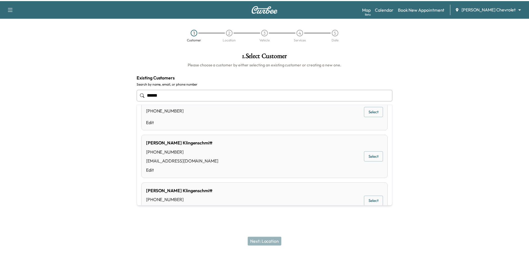
scroll to position [28, 0]
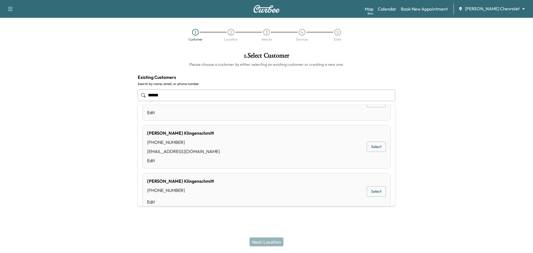
click at [351, 148] on button "Select" at bounding box center [376, 147] width 19 height 10
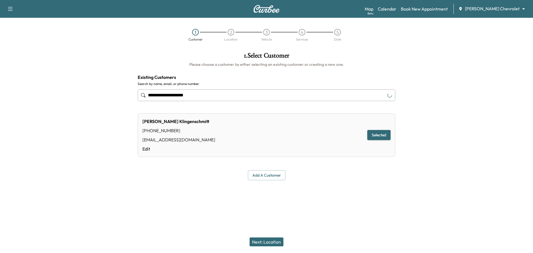
type input "**********"
click at [266, 175] on button "Next: Location" at bounding box center [267, 241] width 34 height 9
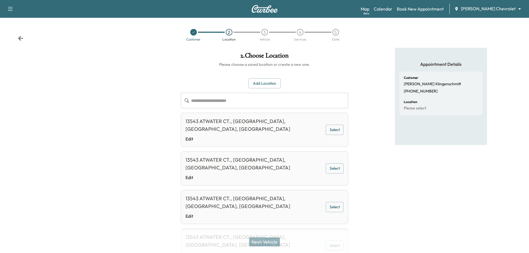
click at [328, 126] on button "Select" at bounding box center [335, 130] width 18 height 10
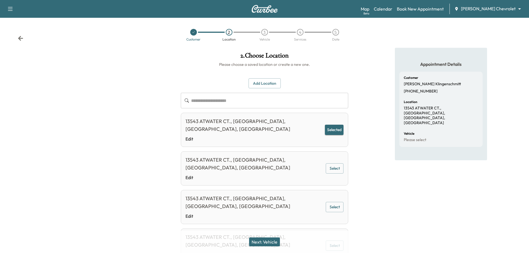
click at [271, 175] on button "Next: Vehicle" at bounding box center [264, 241] width 31 height 9
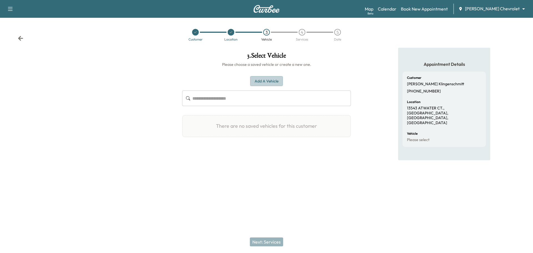
click at [264, 81] on button "Add a Vehicle" at bounding box center [266, 81] width 33 height 10
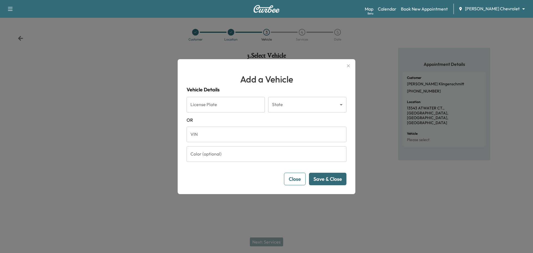
click at [225, 137] on input "VIN" at bounding box center [267, 135] width 160 height 16
paste input "**********"
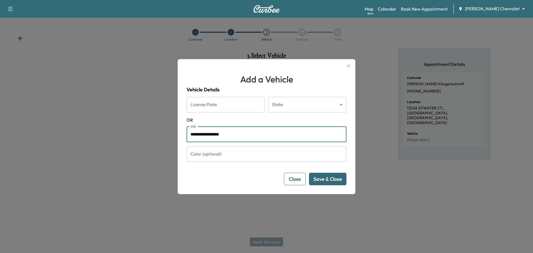
type input "**********"
click at [333, 175] on button "Save & Close" at bounding box center [327, 179] width 37 height 12
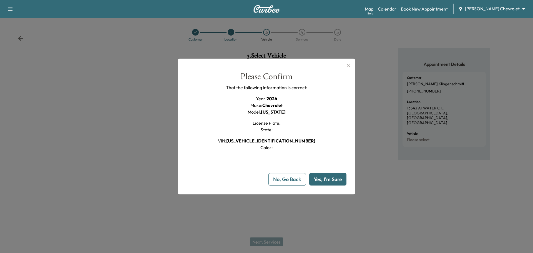
click at [331, 175] on button "Yes, I'm Sure" at bounding box center [327, 179] width 37 height 12
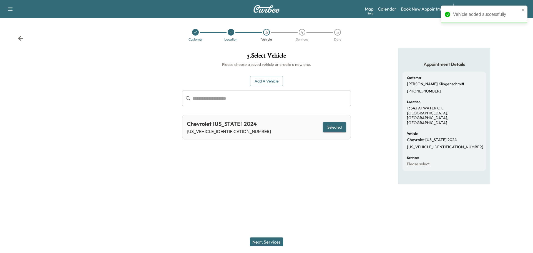
click at [20, 38] on icon at bounding box center [20, 38] width 5 height 5
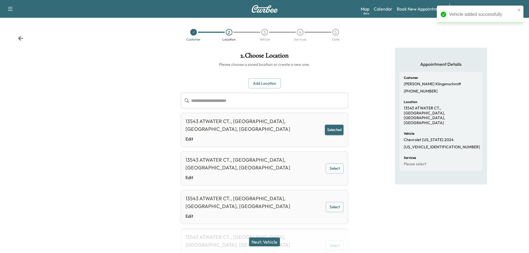
click at [15, 37] on div "Customer 2 Location 3 Vehicle 4 Services 5 Date" at bounding box center [264, 35] width 529 height 26
click at [19, 37] on icon at bounding box center [20, 38] width 5 height 5
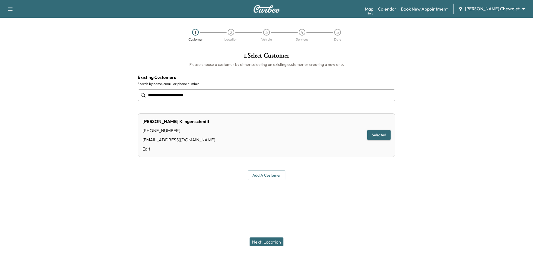
click at [270, 175] on button "Next: Location" at bounding box center [267, 241] width 34 height 9
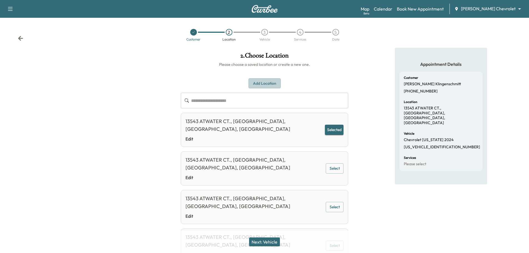
click at [259, 81] on button "Add Location" at bounding box center [264, 83] width 32 height 10
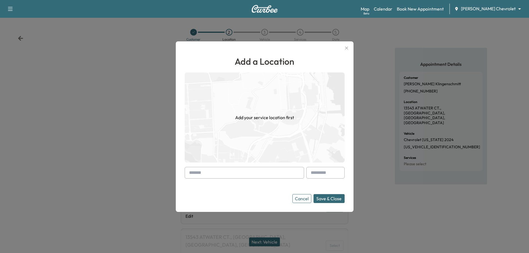
click at [220, 174] on input "text" at bounding box center [244, 173] width 119 height 12
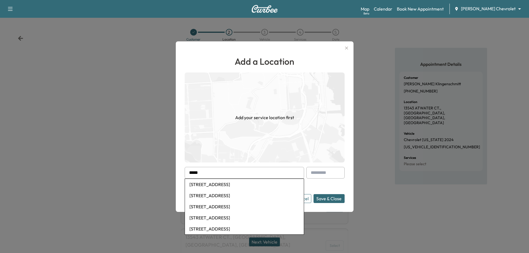
click at [234, 175] on li "[STREET_ADDRESS]" at bounding box center [244, 206] width 119 height 11
type input "**********"
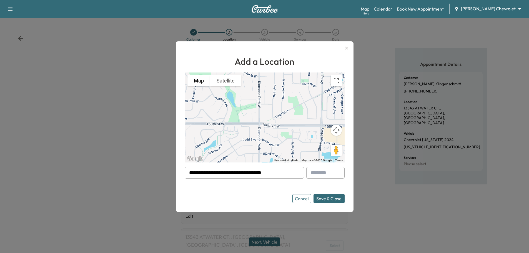
click at [329, 175] on button "Save & Close" at bounding box center [328, 198] width 31 height 9
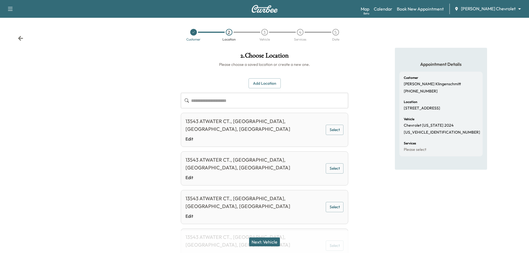
scroll to position [43, 0]
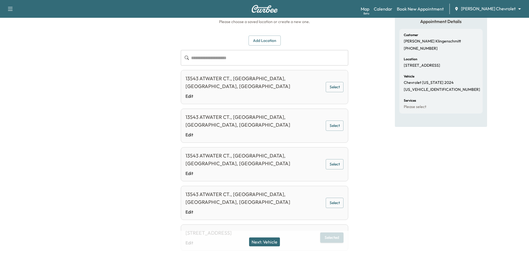
click at [269, 175] on button "Next: Vehicle" at bounding box center [264, 241] width 31 height 9
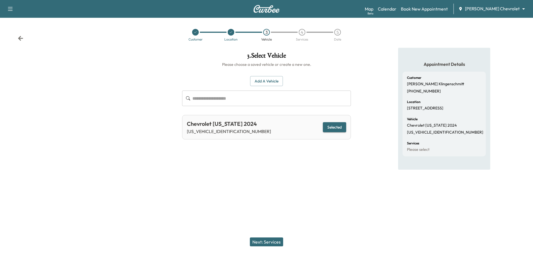
click at [267, 175] on button "Next: Services" at bounding box center [266, 241] width 33 height 9
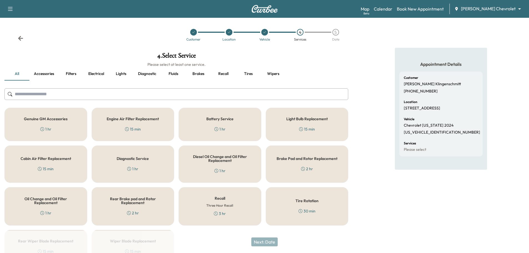
click at [43, 128] on icon at bounding box center [42, 129] width 4 height 4
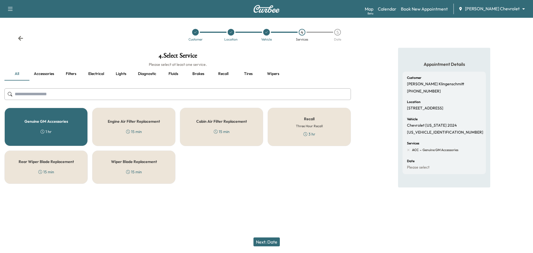
click at [275, 175] on button "Next: Date" at bounding box center [266, 241] width 26 height 9
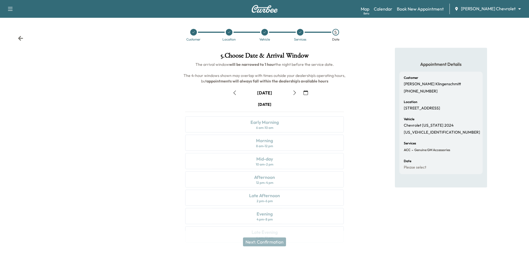
click at [296, 91] on icon "button" at bounding box center [294, 92] width 4 height 4
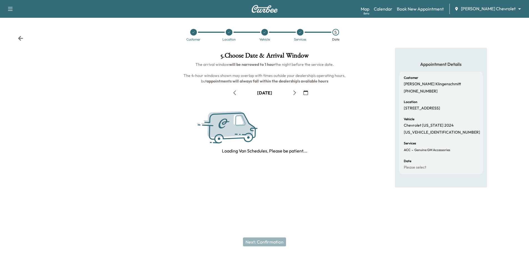
click at [296, 91] on icon "button" at bounding box center [294, 92] width 4 height 4
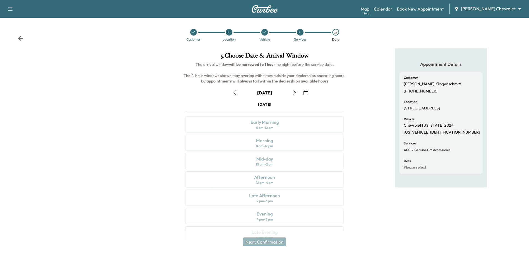
click at [294, 92] on icon "button" at bounding box center [294, 92] width 4 height 4
click at [270, 145] on div "8 am - 12 pm" at bounding box center [264, 146] width 17 height 4
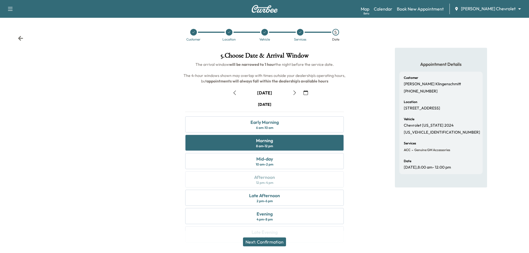
click at [278, 175] on button "Next: Confirmation" at bounding box center [264, 241] width 43 height 9
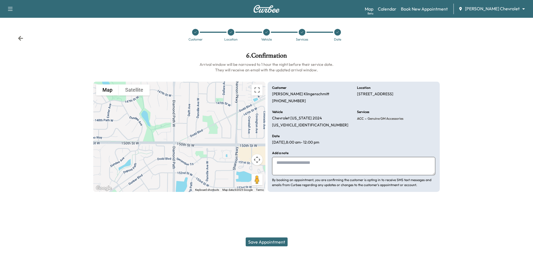
click at [351, 173] on textarea at bounding box center [353, 166] width 163 height 18
type textarea "**********"
click at [260, 175] on button "Save Appointment" at bounding box center [267, 241] width 42 height 9
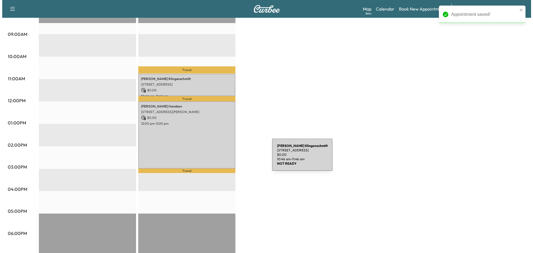
scroll to position [167, 0]
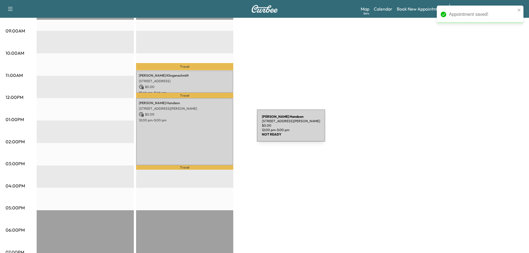
click at [218, 125] on div "[PERSON_NAME] [STREET_ADDRESS][PERSON_NAME] $ 0.00 12:00 pm - 3:00 pm" at bounding box center [184, 131] width 97 height 67
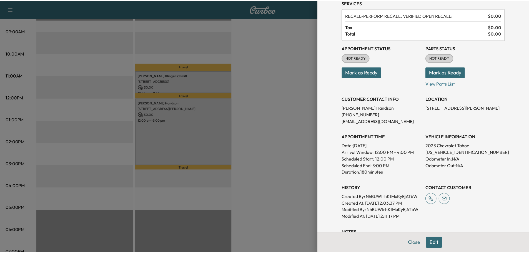
scroll to position [0, 0]
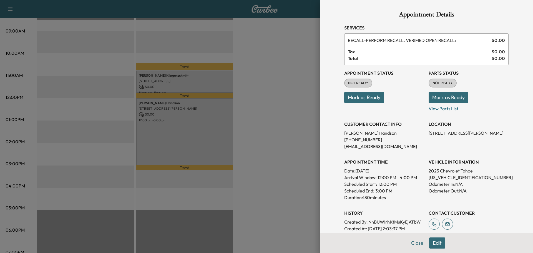
click at [351, 175] on button "Close" at bounding box center [416, 242] width 19 height 11
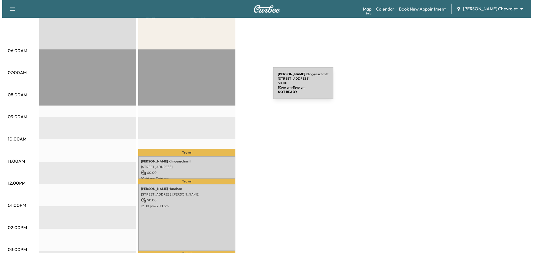
scroll to position [75, 0]
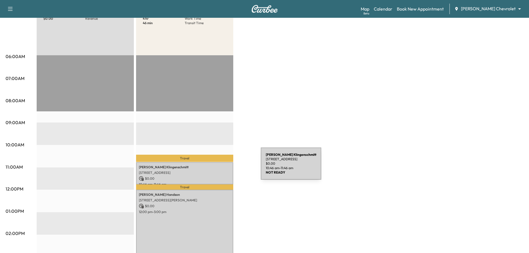
click at [219, 167] on p "[PERSON_NAME]" at bounding box center [185, 167] width 92 height 4
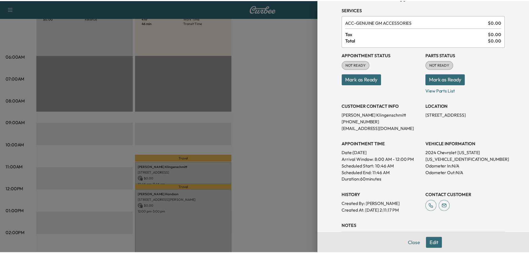
scroll to position [0, 0]
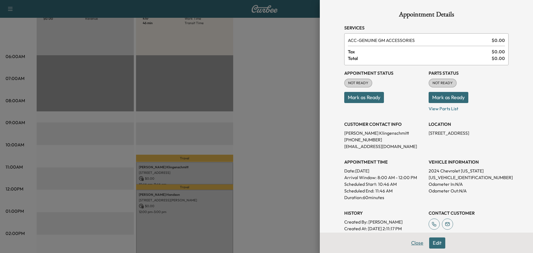
click at [351, 175] on button "Close" at bounding box center [416, 242] width 19 height 11
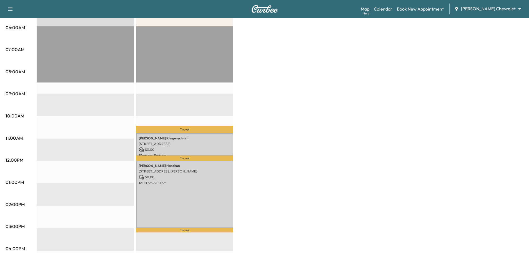
scroll to position [111, 0]
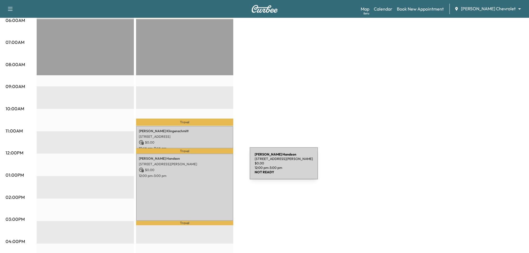
click at [208, 167] on p "$ 0.00" at bounding box center [185, 169] width 92 height 5
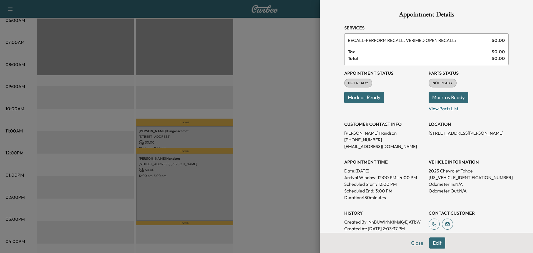
click at [351, 175] on button "Close" at bounding box center [416, 242] width 19 height 11
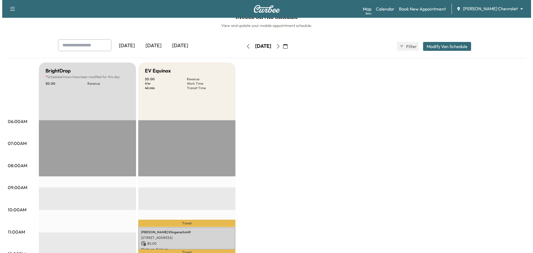
scroll to position [0, 0]
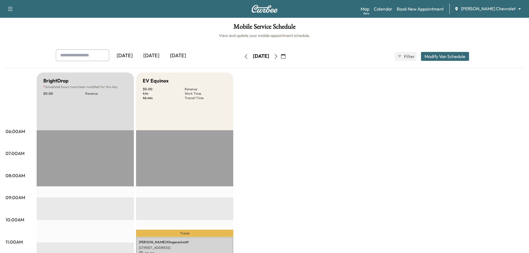
click at [281, 53] on button "button" at bounding box center [275, 56] width 9 height 9
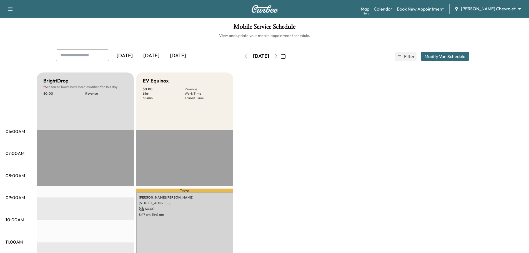
click at [278, 55] on icon "button" at bounding box center [276, 56] width 4 height 4
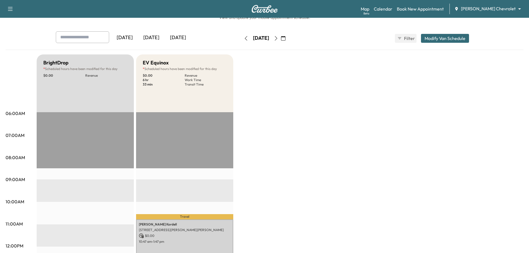
scroll to position [28, 0]
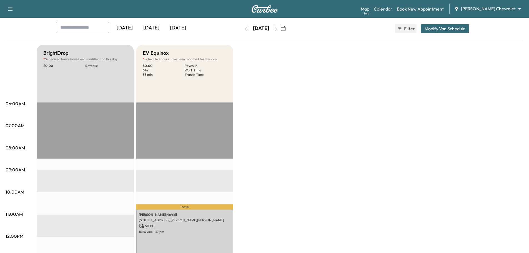
click at [351, 9] on link "Book New Appointment" at bounding box center [420, 9] width 47 height 7
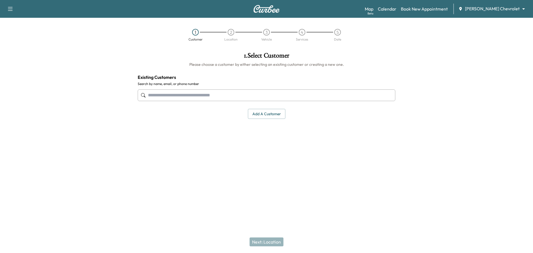
click at [180, 91] on input "text" at bounding box center [267, 95] width 258 height 12
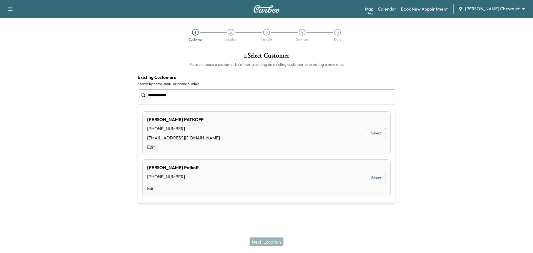
type input "**********"
click at [351, 131] on button "Select" at bounding box center [376, 133] width 19 height 10
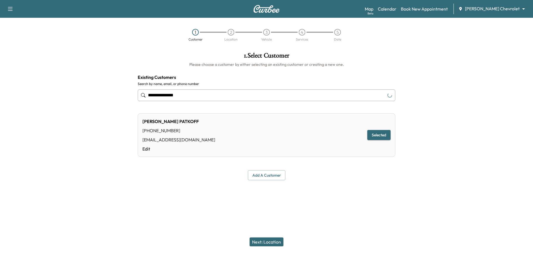
type input "**********"
click at [271, 175] on button "Next: Location" at bounding box center [267, 241] width 34 height 9
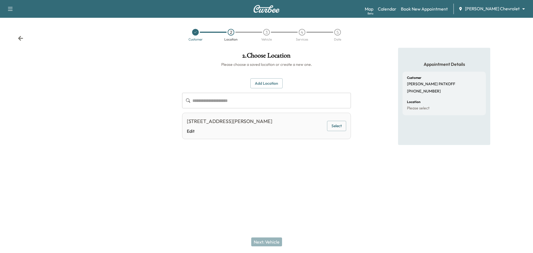
click at [330, 127] on button "Select" at bounding box center [336, 126] width 19 height 10
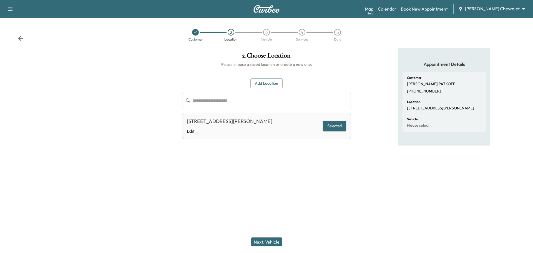
click at [270, 175] on button "Next: Vehicle" at bounding box center [266, 241] width 31 height 9
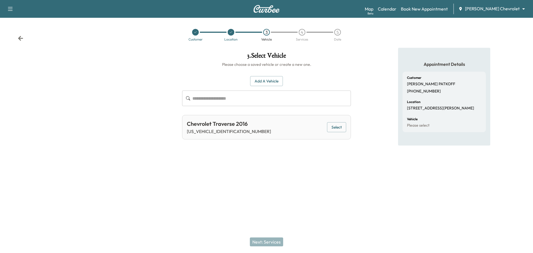
click at [18, 36] on icon at bounding box center [21, 39] width 6 height 6
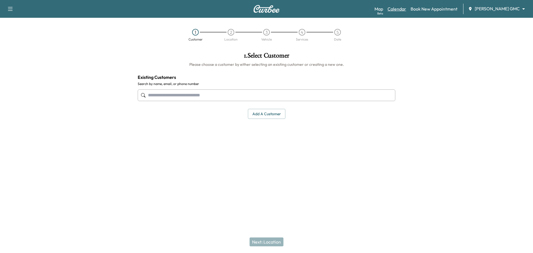
click at [406, 7] on link "Calendar" at bounding box center [396, 9] width 19 height 7
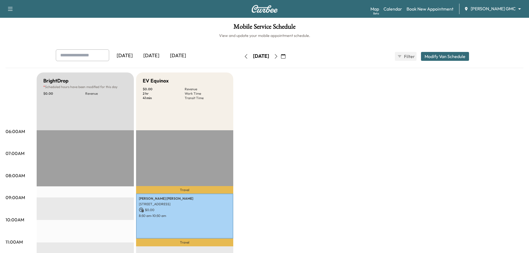
click at [288, 59] on button "button" at bounding box center [282, 56] width 9 height 9
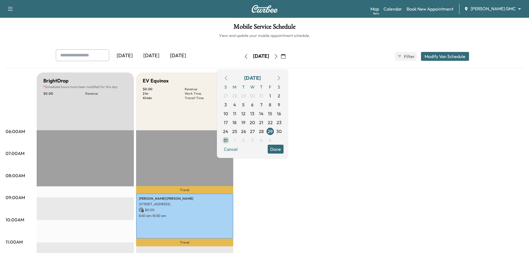
click at [230, 137] on span "31" at bounding box center [225, 140] width 9 height 9
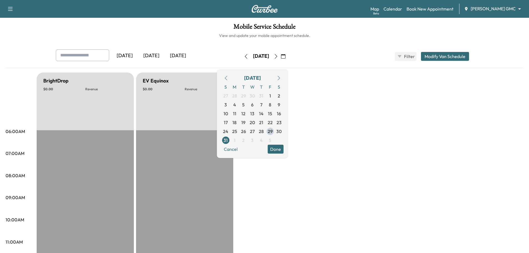
click at [283, 148] on button "Done" at bounding box center [276, 149] width 16 height 9
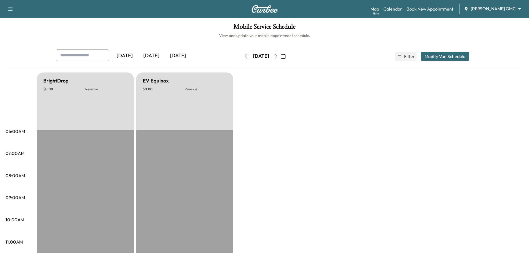
click at [278, 55] on icon "button" at bounding box center [276, 56] width 4 height 4
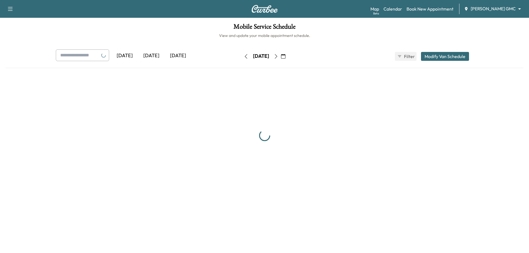
click at [281, 55] on button "button" at bounding box center [275, 56] width 9 height 9
click at [283, 55] on button "button" at bounding box center [277, 56] width 9 height 9
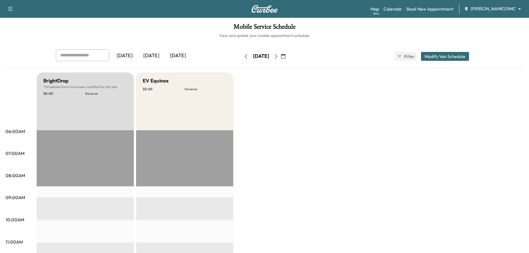
click at [281, 55] on div "[DATE]" at bounding box center [260, 56] width 39 height 9
click at [510, 4] on div "Map Beta Calendar Book New Appointment Mauer GMC ******** ​" at bounding box center [447, 9] width 154 height 11
click at [504, 8] on body "Support Log Out Map Beta Calendar Book New Appointment Mauer GMC ******** ​ Mob…" at bounding box center [264, 126] width 529 height 253
